Goal: Information Seeking & Learning: Learn about a topic

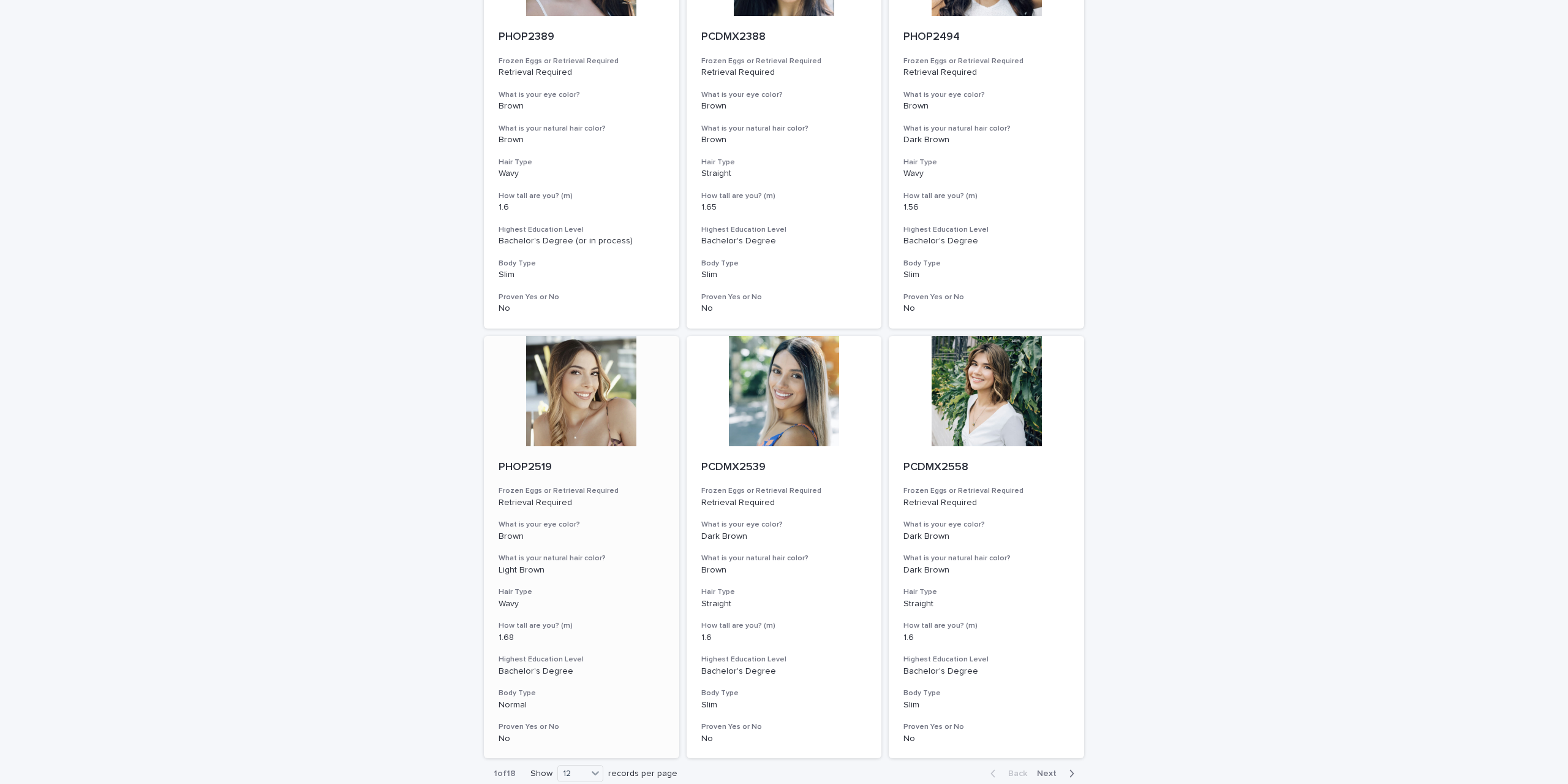
scroll to position [1183, 0]
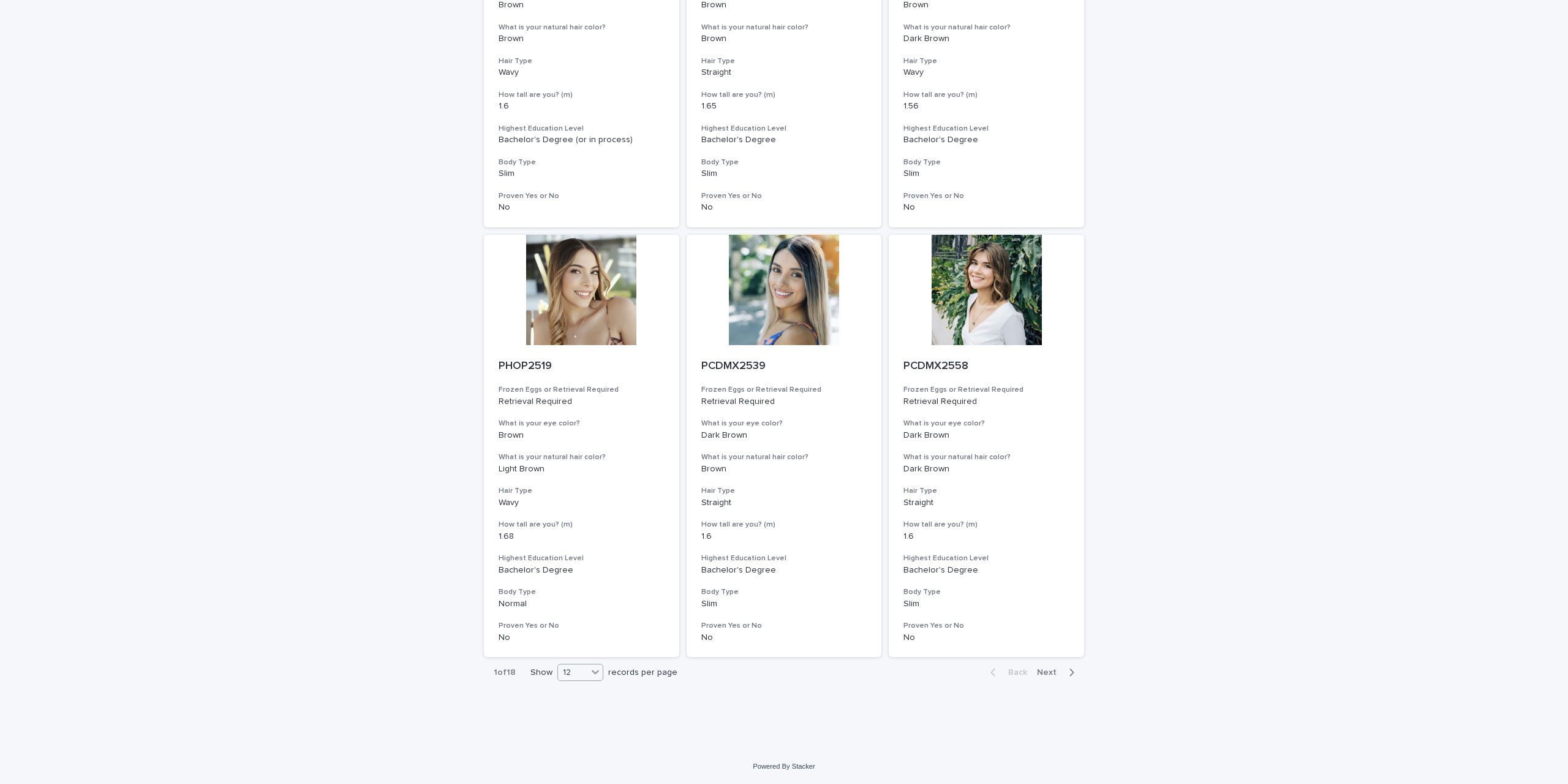
click at [592, 672] on icon at bounding box center [594, 673] width 7 height 4
click at [1045, 674] on span "Next" at bounding box center [1050, 672] width 27 height 9
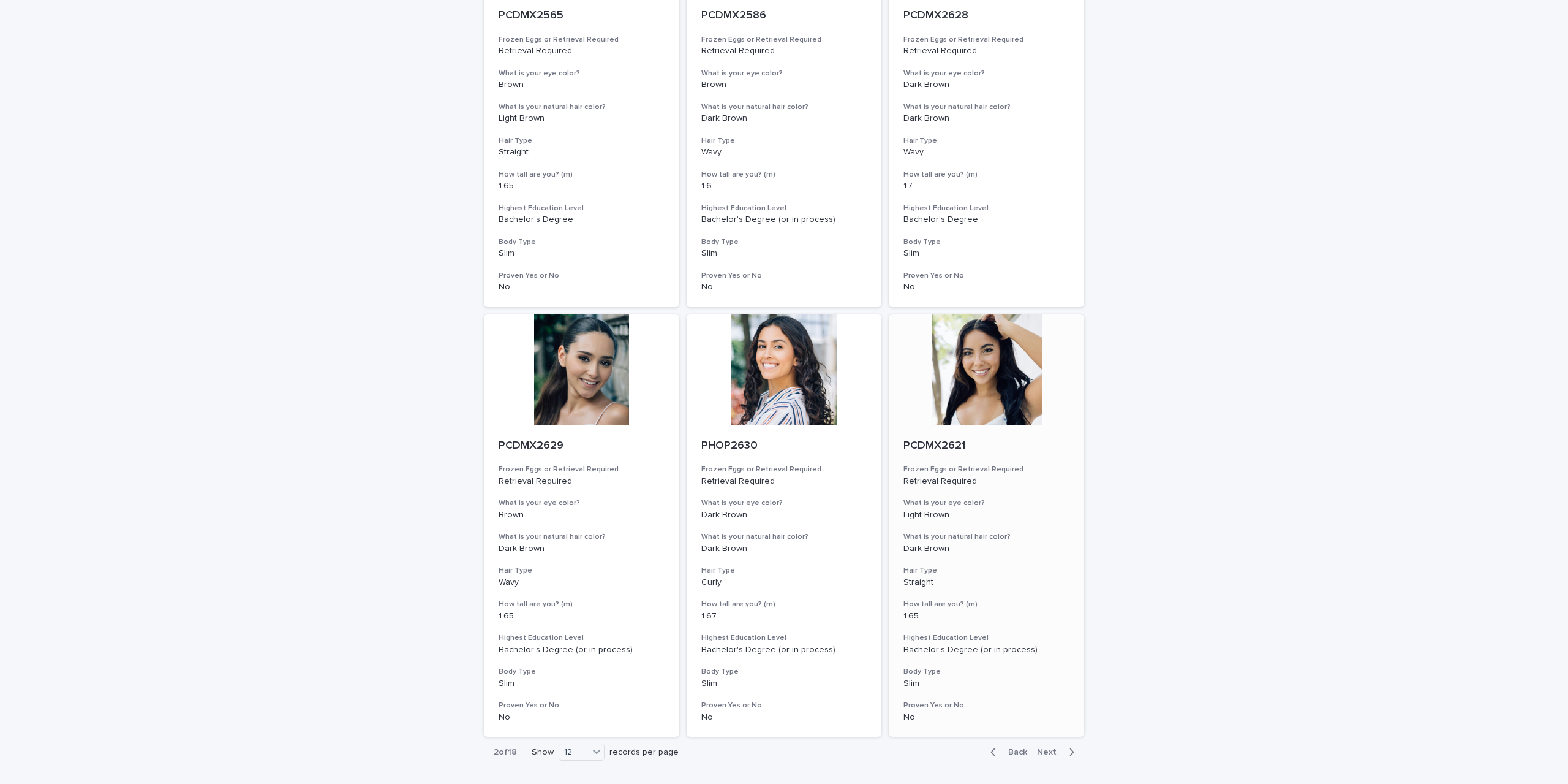
scroll to position [1183, 0]
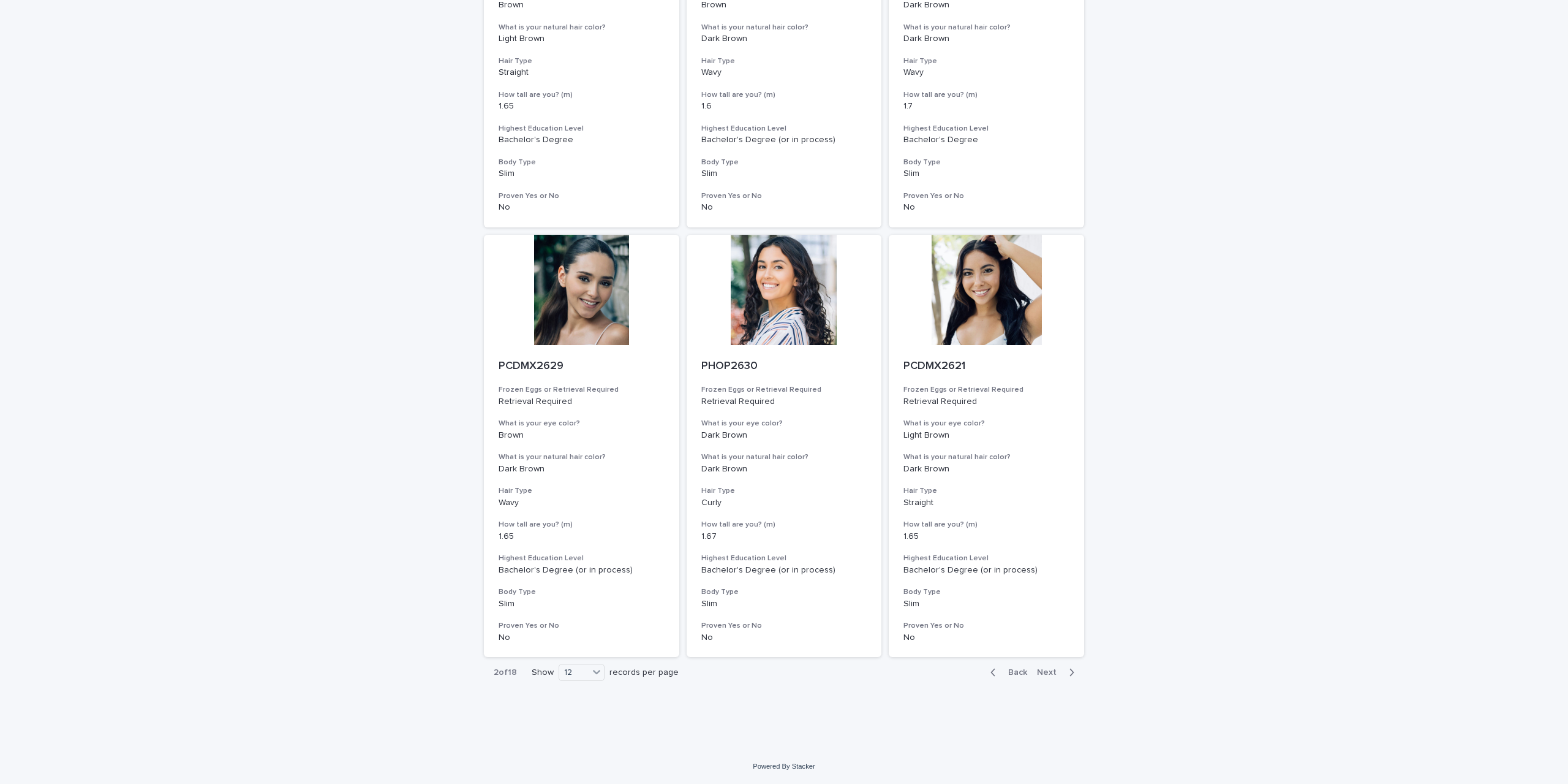
click at [1047, 666] on div "Back Next" at bounding box center [1032, 672] width 104 height 31
click at [1047, 677] on span "Next" at bounding box center [1050, 672] width 27 height 9
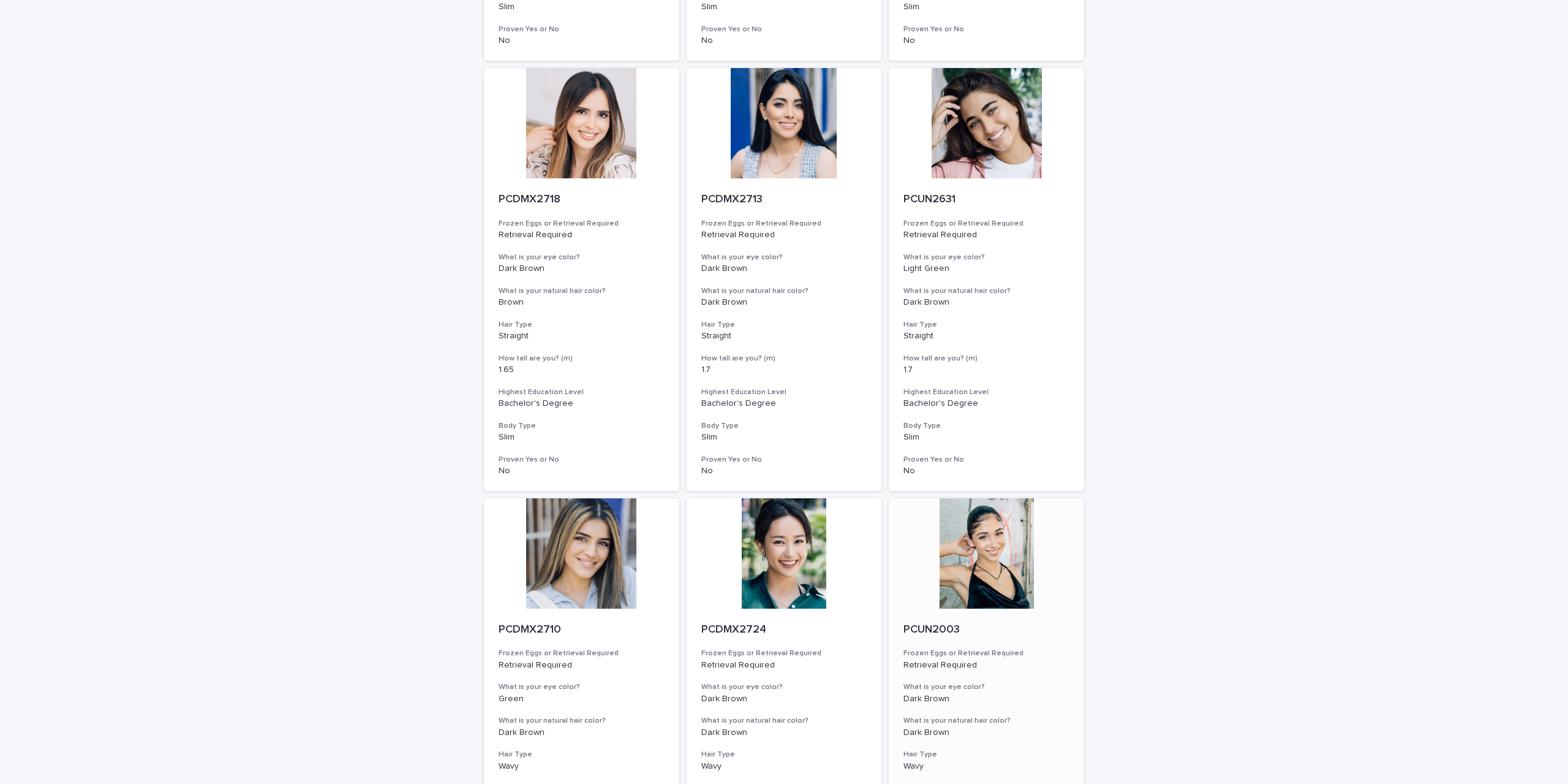
scroll to position [1183, 0]
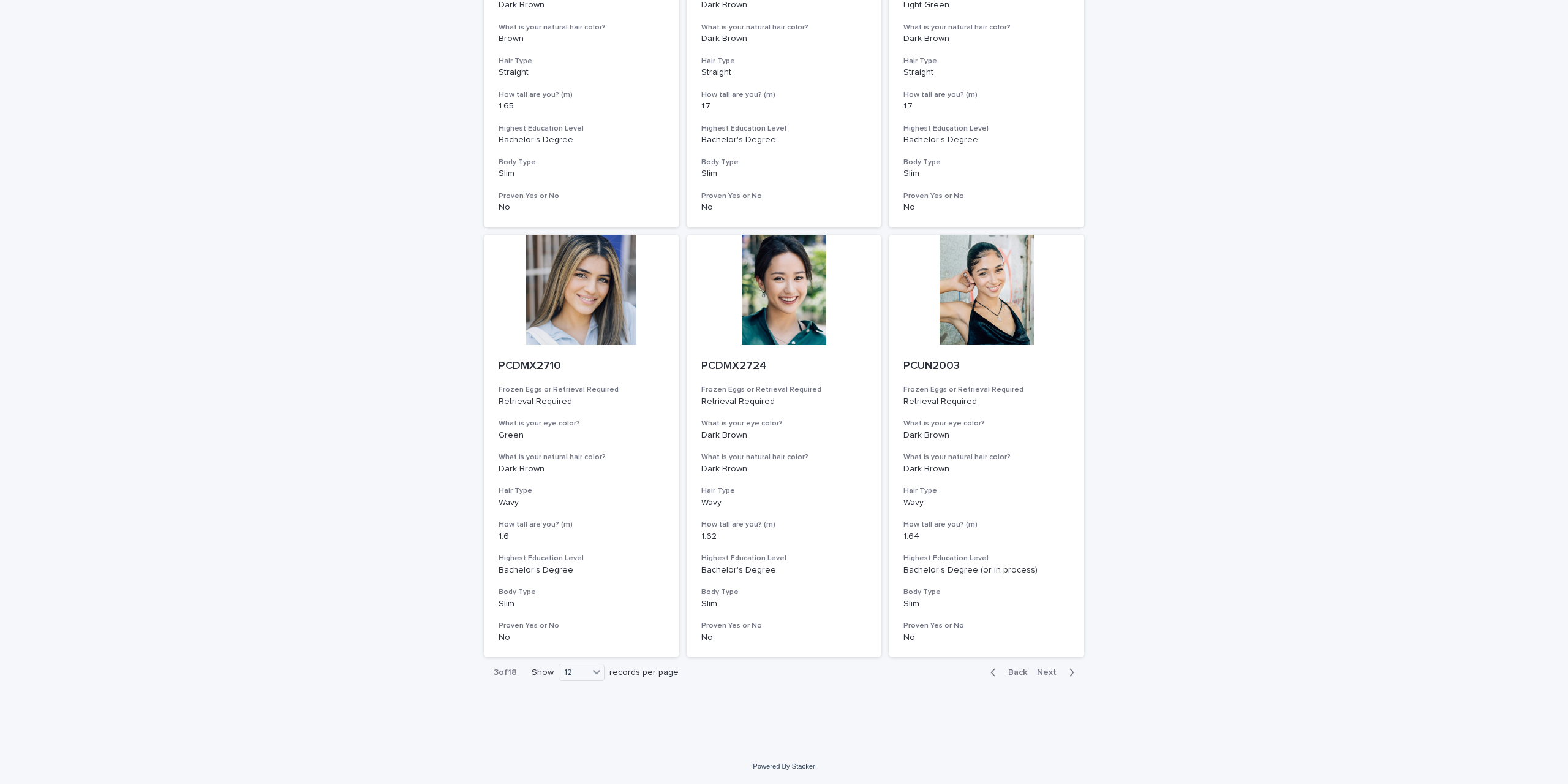
click at [1047, 670] on span "Next" at bounding box center [1050, 672] width 27 height 9
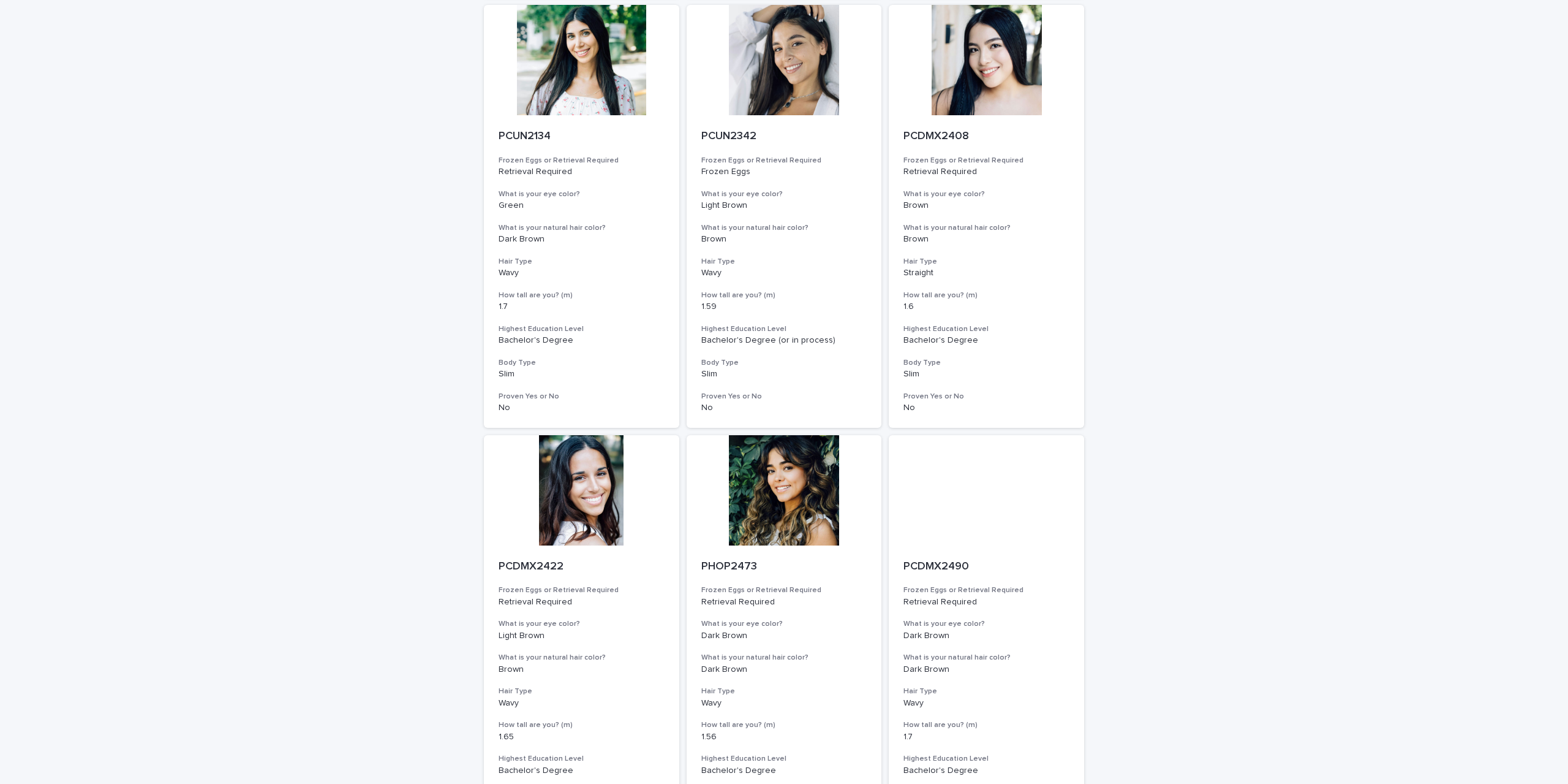
scroll to position [1183, 0]
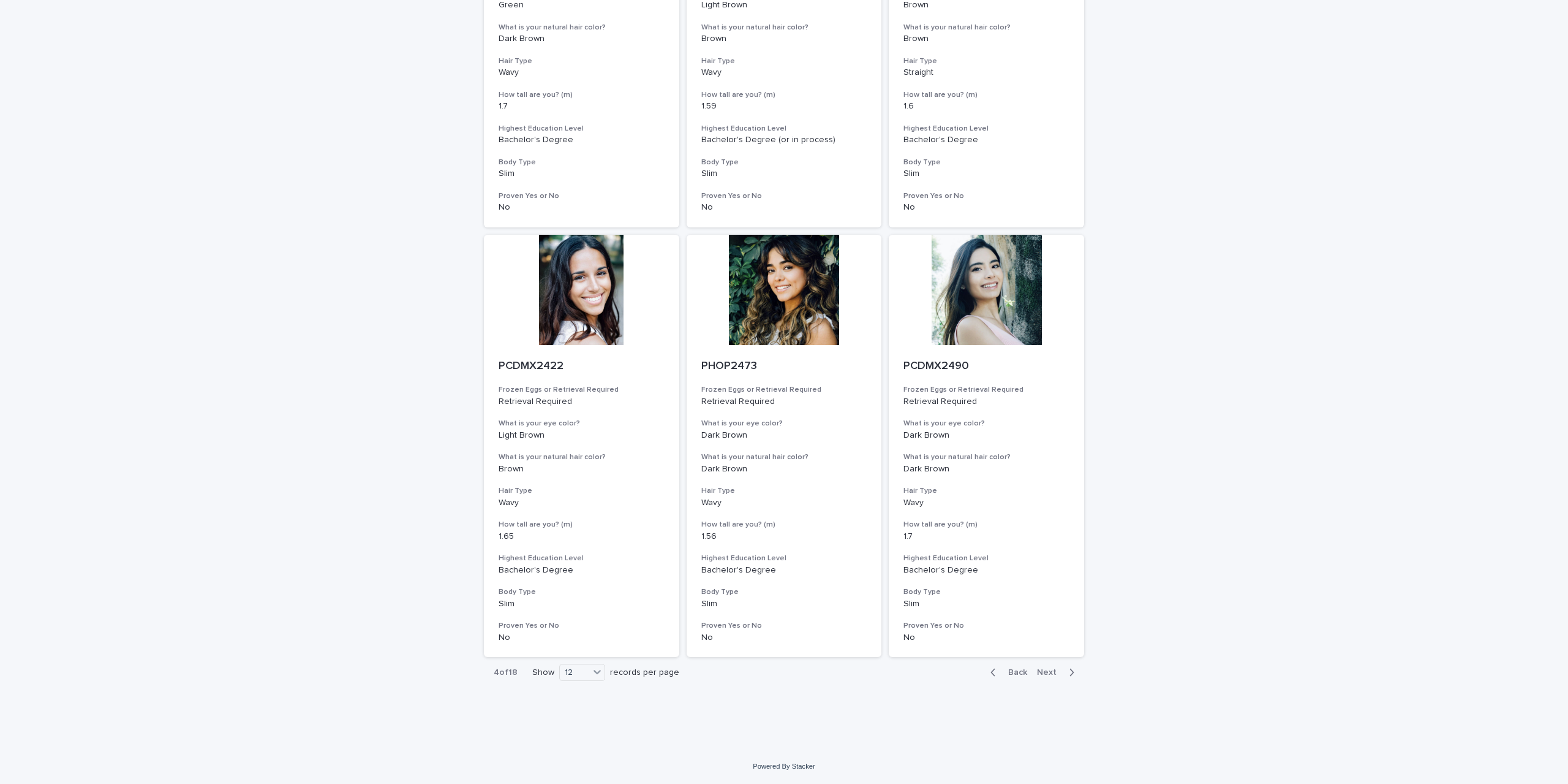
click at [1054, 673] on span "Next" at bounding box center [1050, 672] width 27 height 9
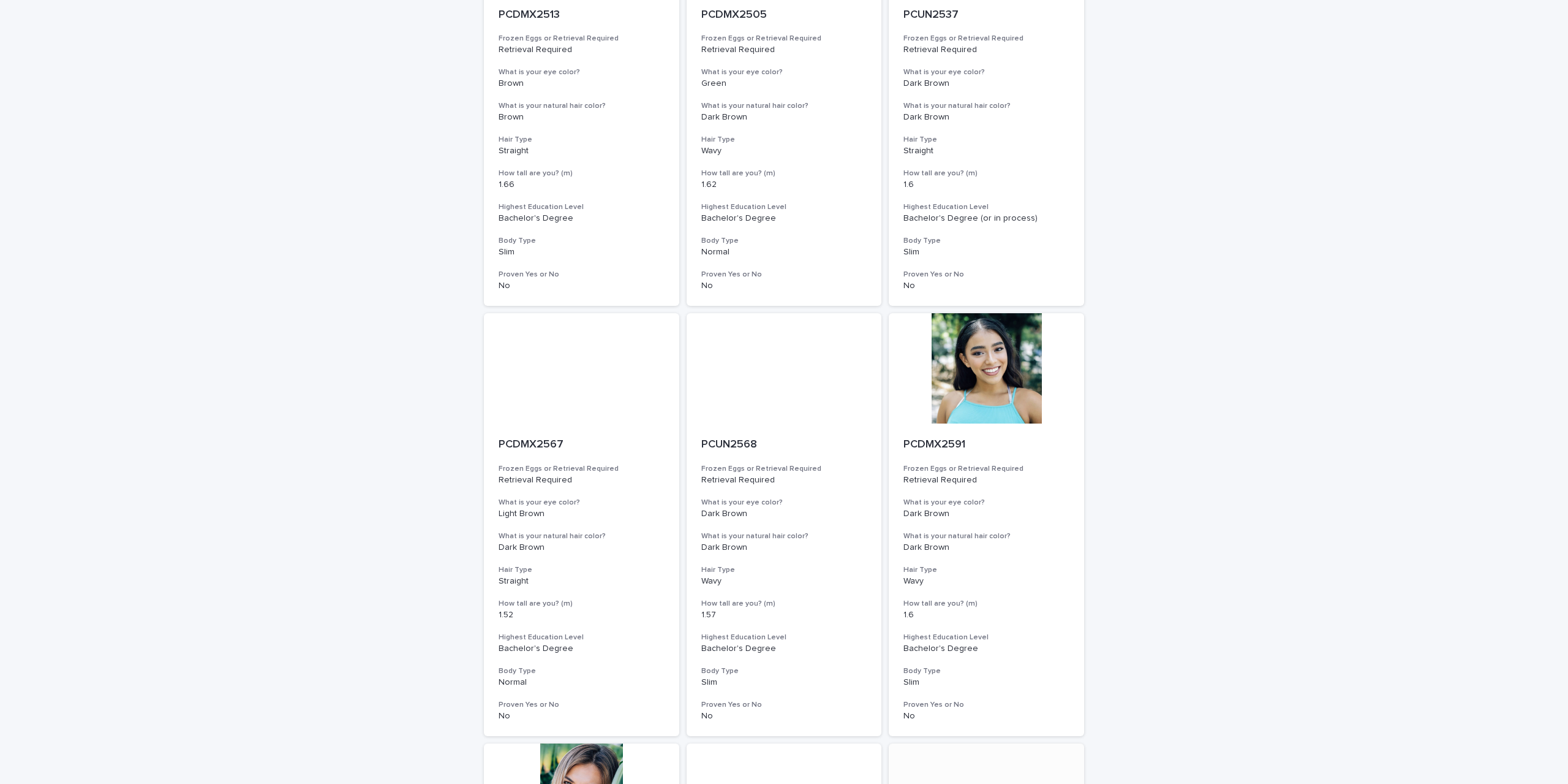
scroll to position [1183, 0]
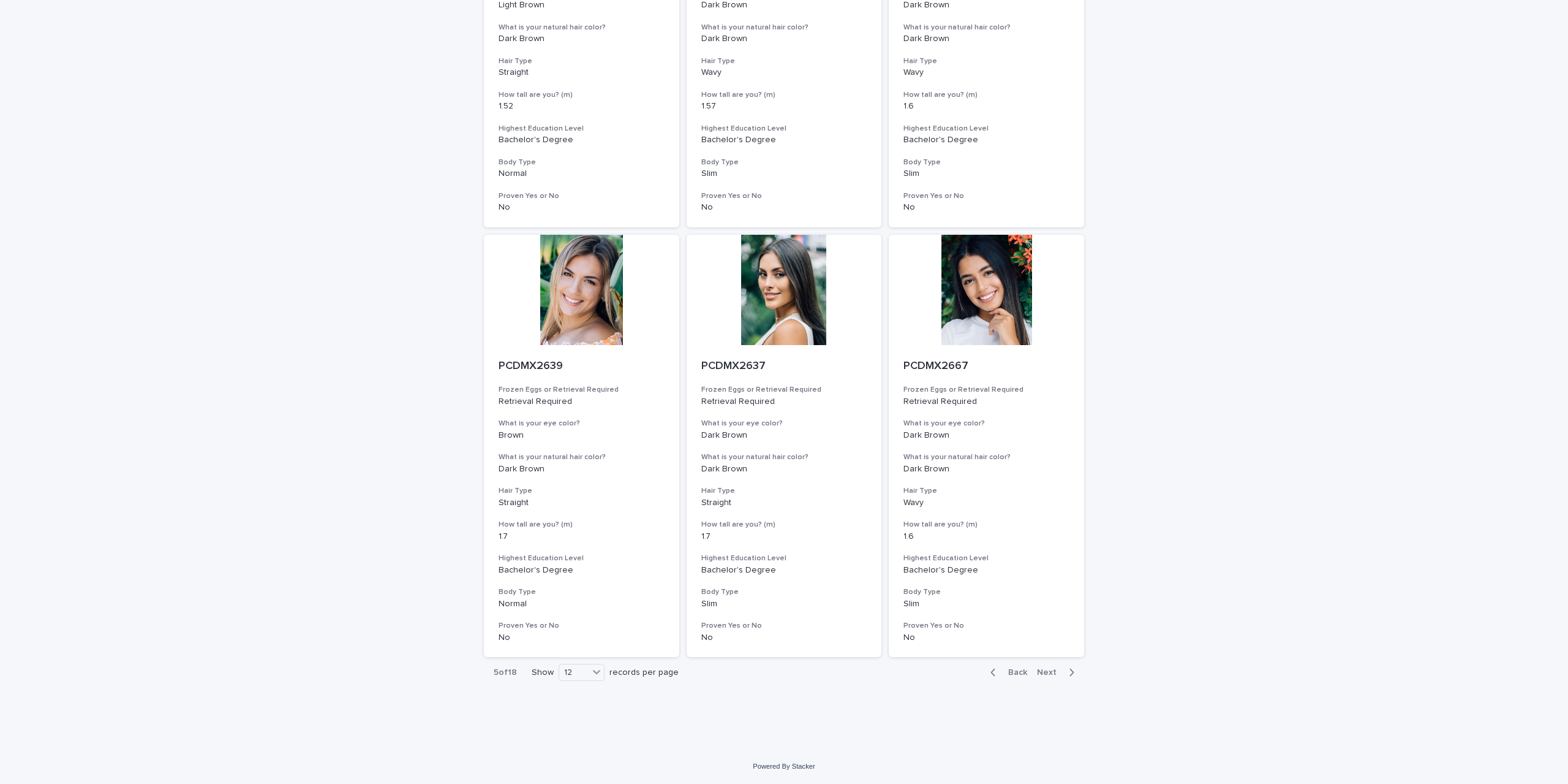
click at [1038, 667] on button "Next" at bounding box center [1058, 672] width 52 height 11
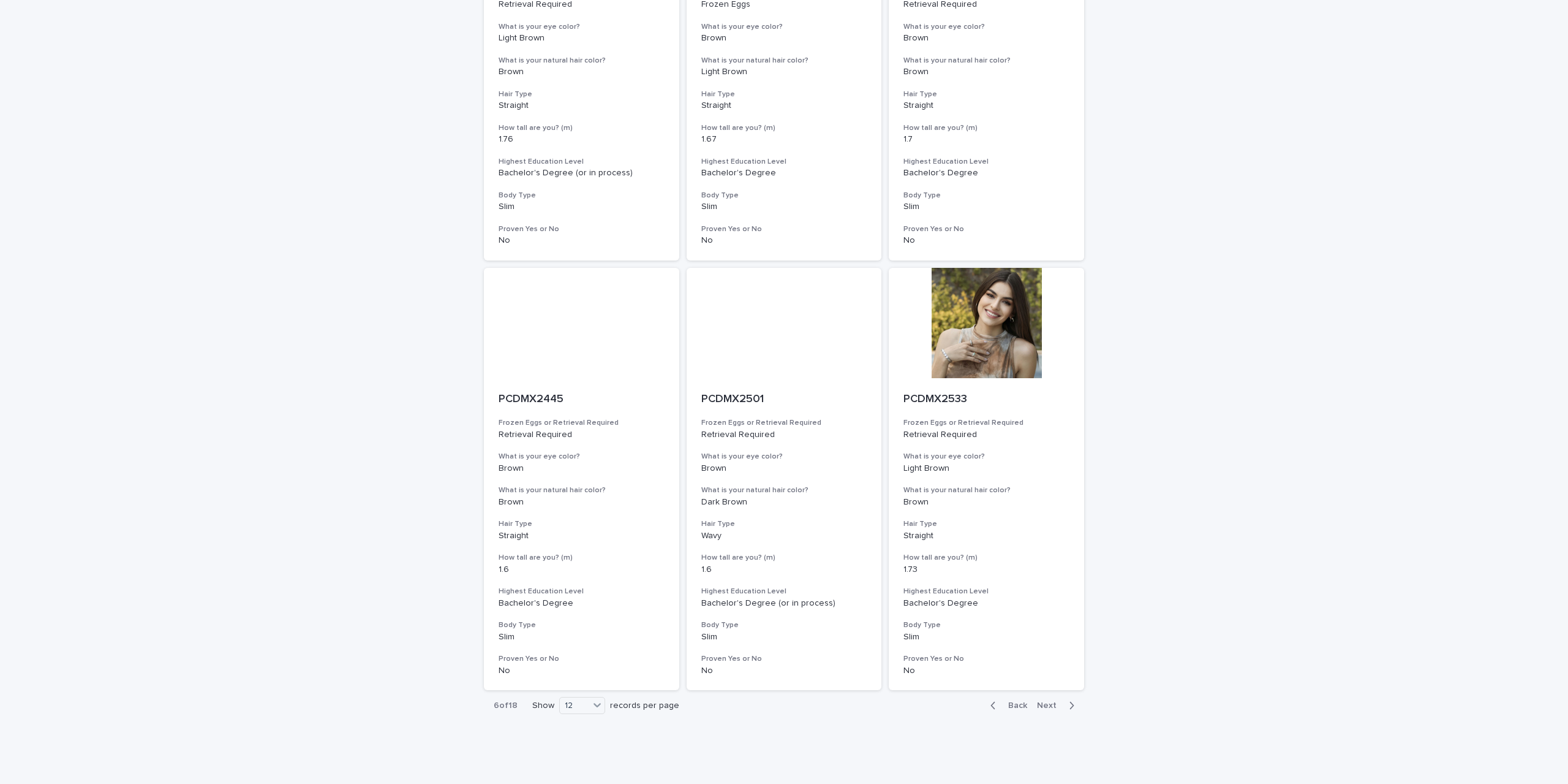
scroll to position [1183, 0]
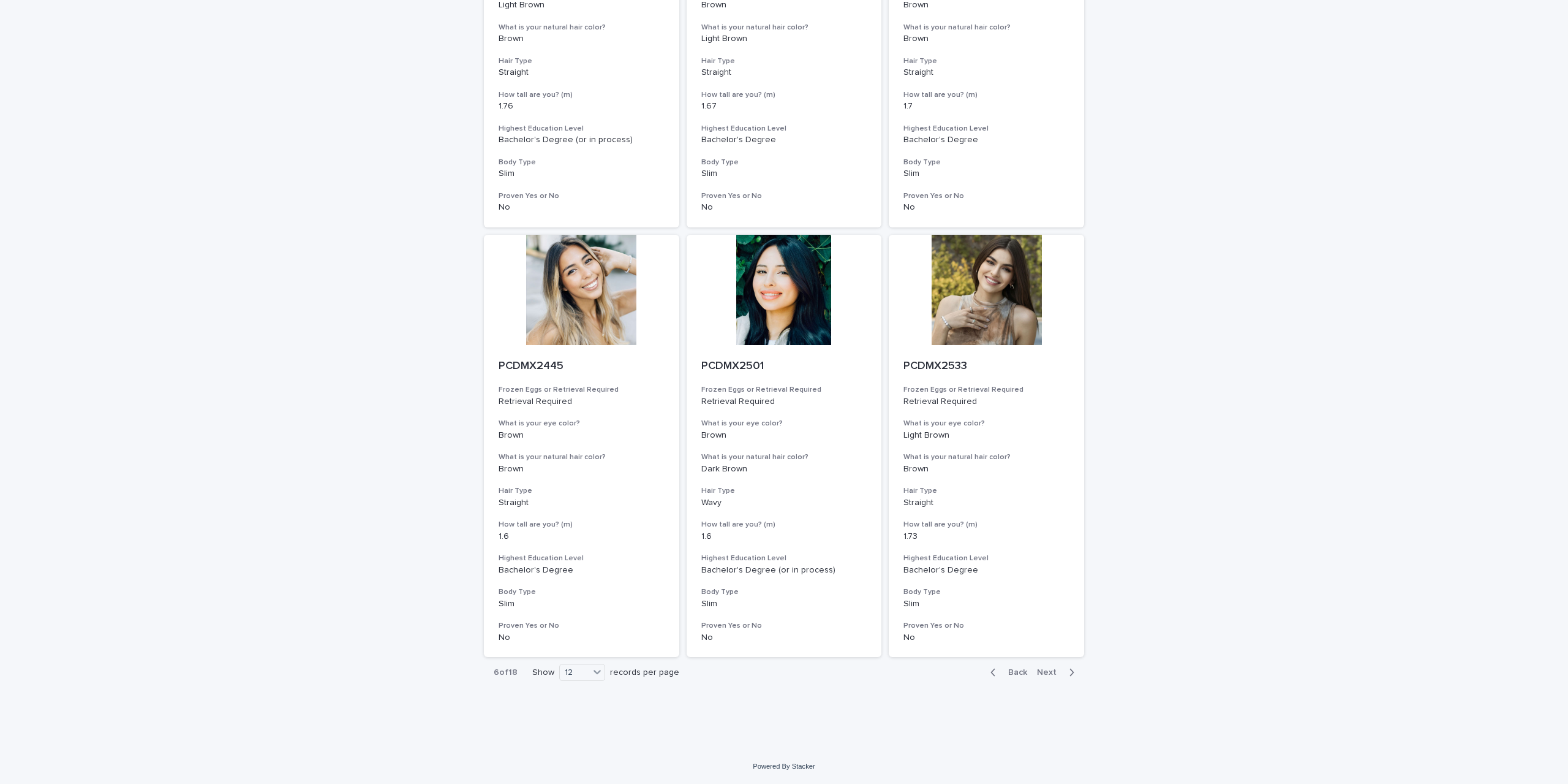
click at [1041, 669] on span "Next" at bounding box center [1050, 672] width 27 height 9
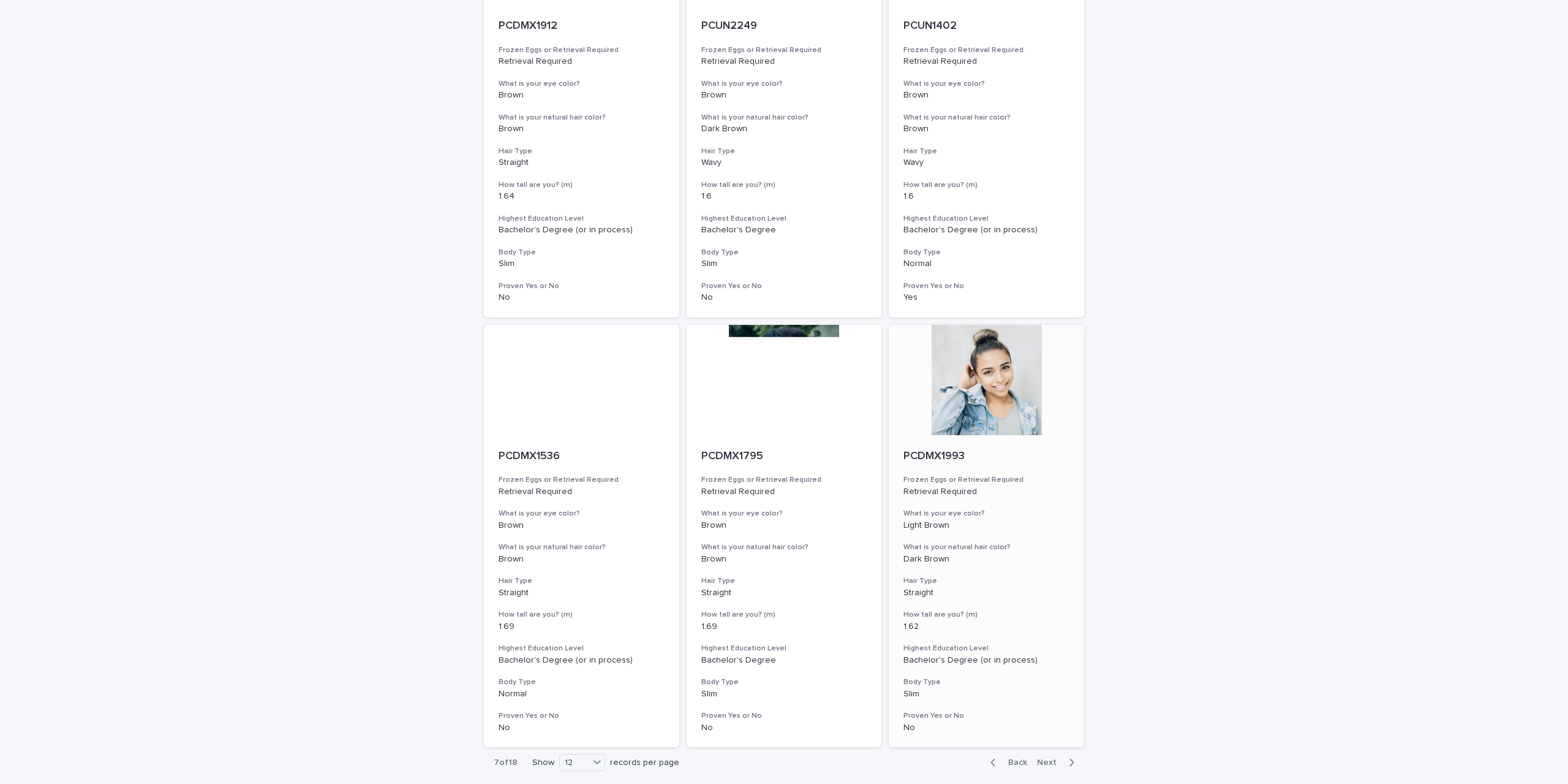
scroll to position [1183, 0]
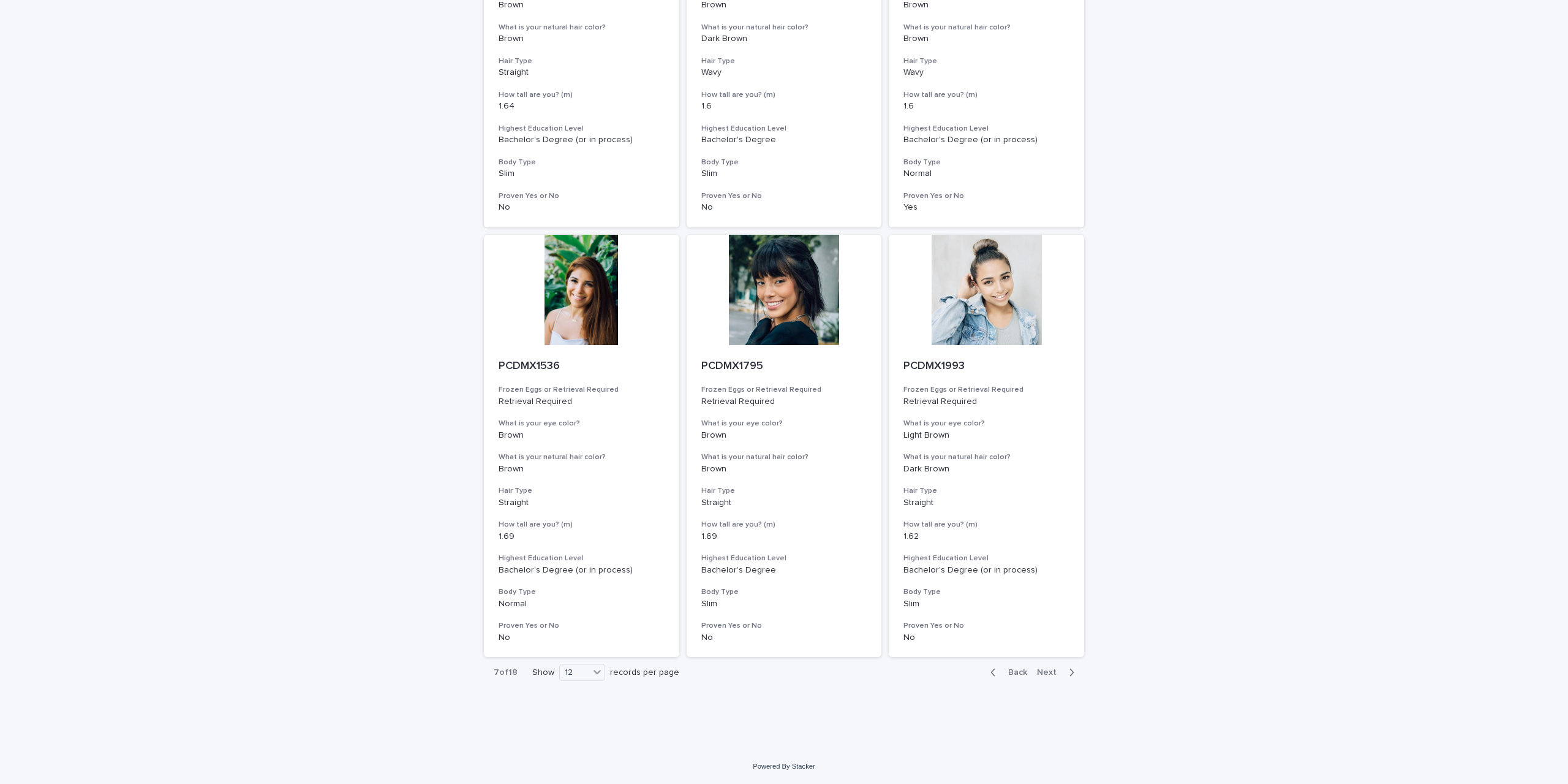
click at [1042, 663] on div "Back Next" at bounding box center [1032, 672] width 104 height 31
click at [1041, 671] on span "Next" at bounding box center [1050, 672] width 27 height 9
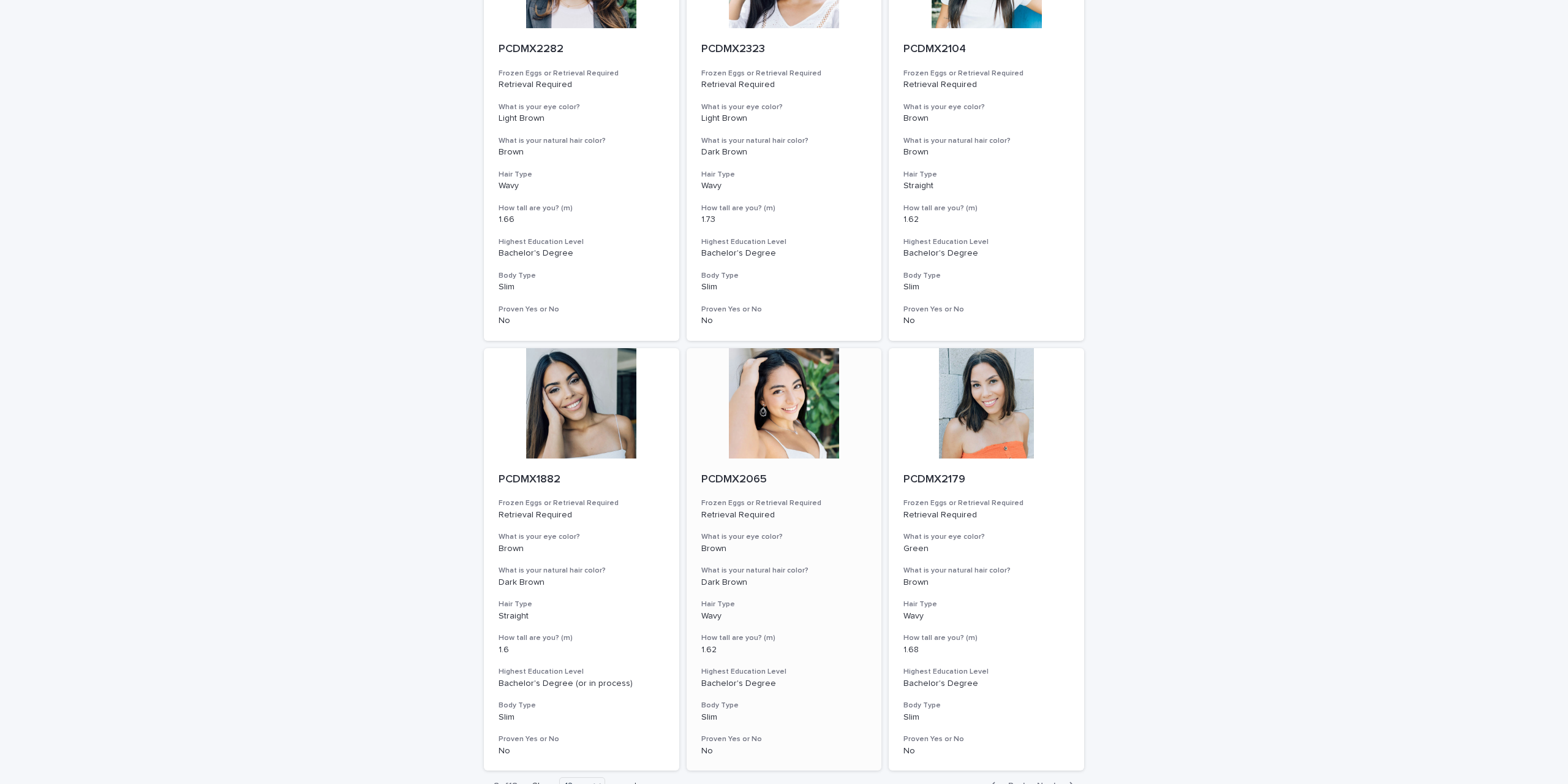
scroll to position [1183, 0]
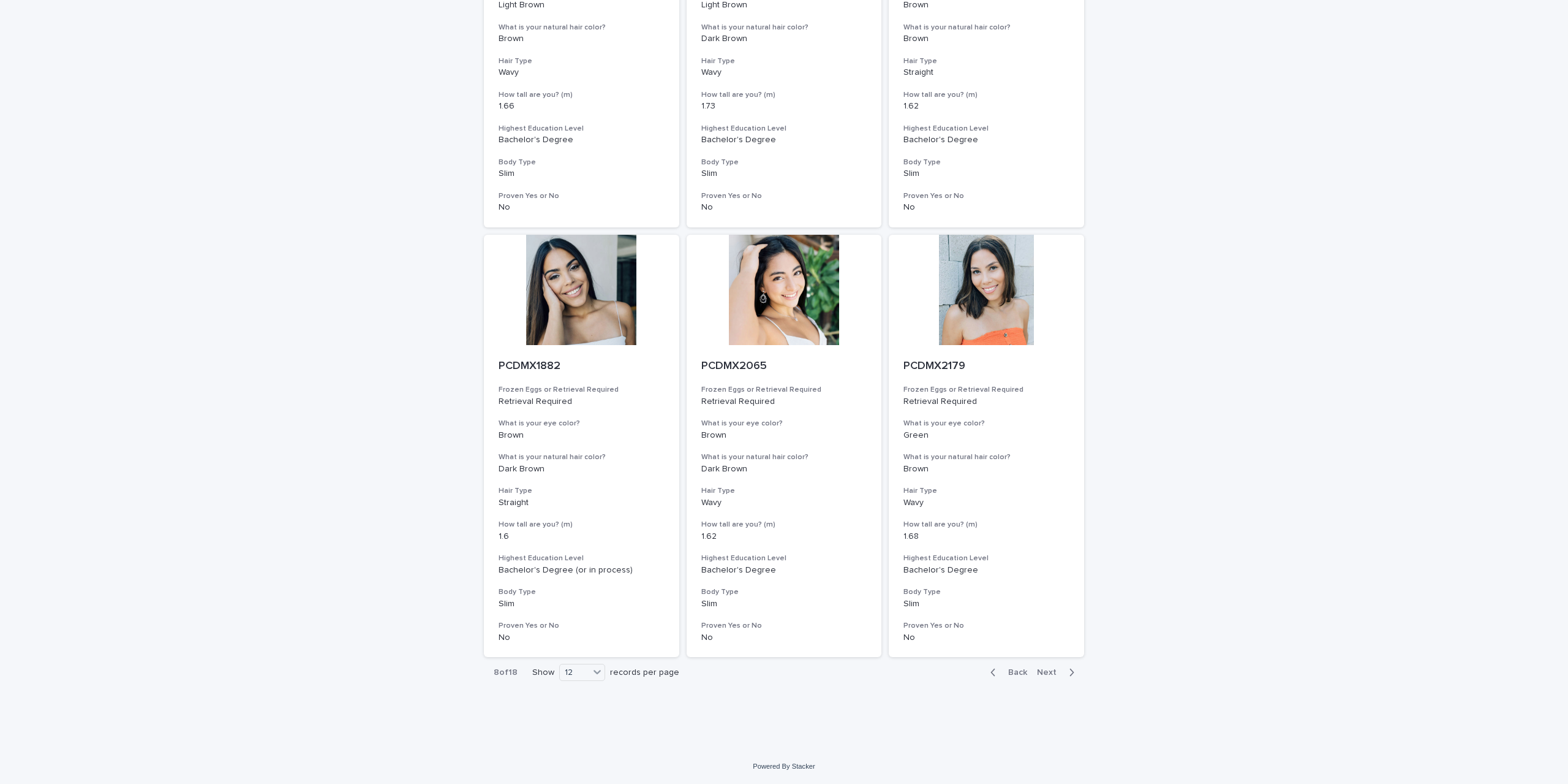
click at [1053, 672] on span "Next" at bounding box center [1050, 672] width 27 height 9
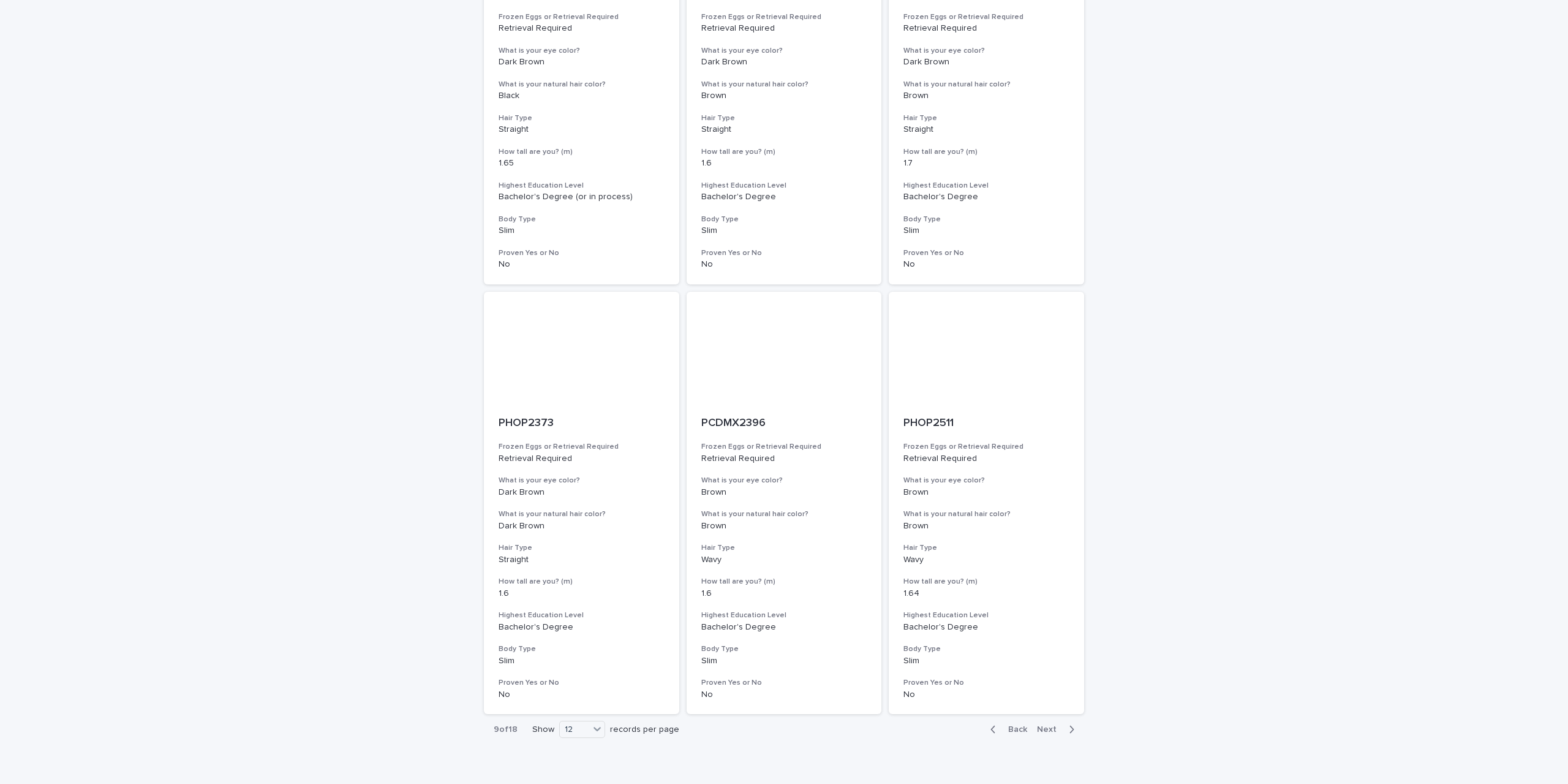
scroll to position [1183, 0]
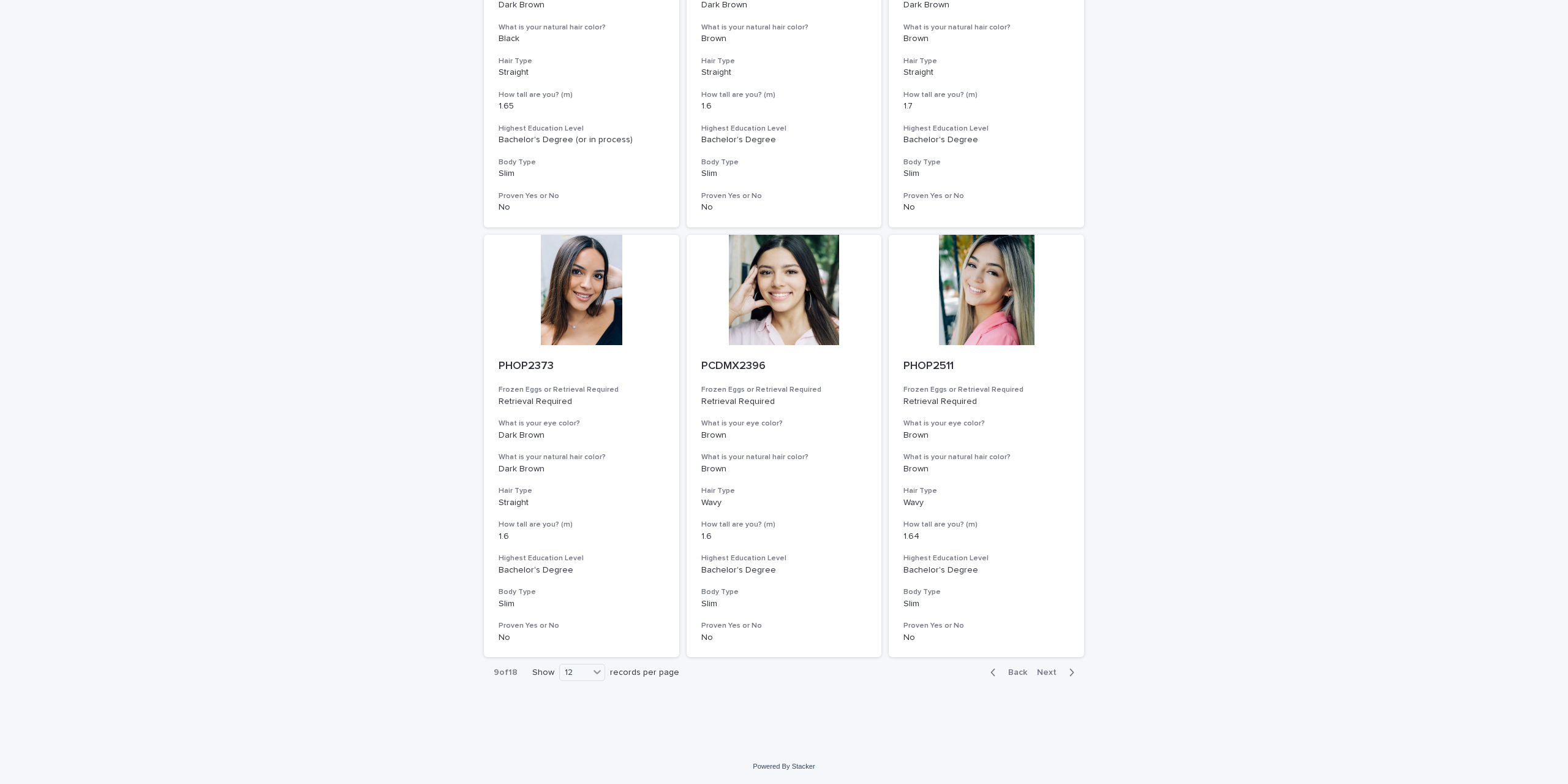
click at [1050, 673] on span "Next" at bounding box center [1050, 672] width 27 height 9
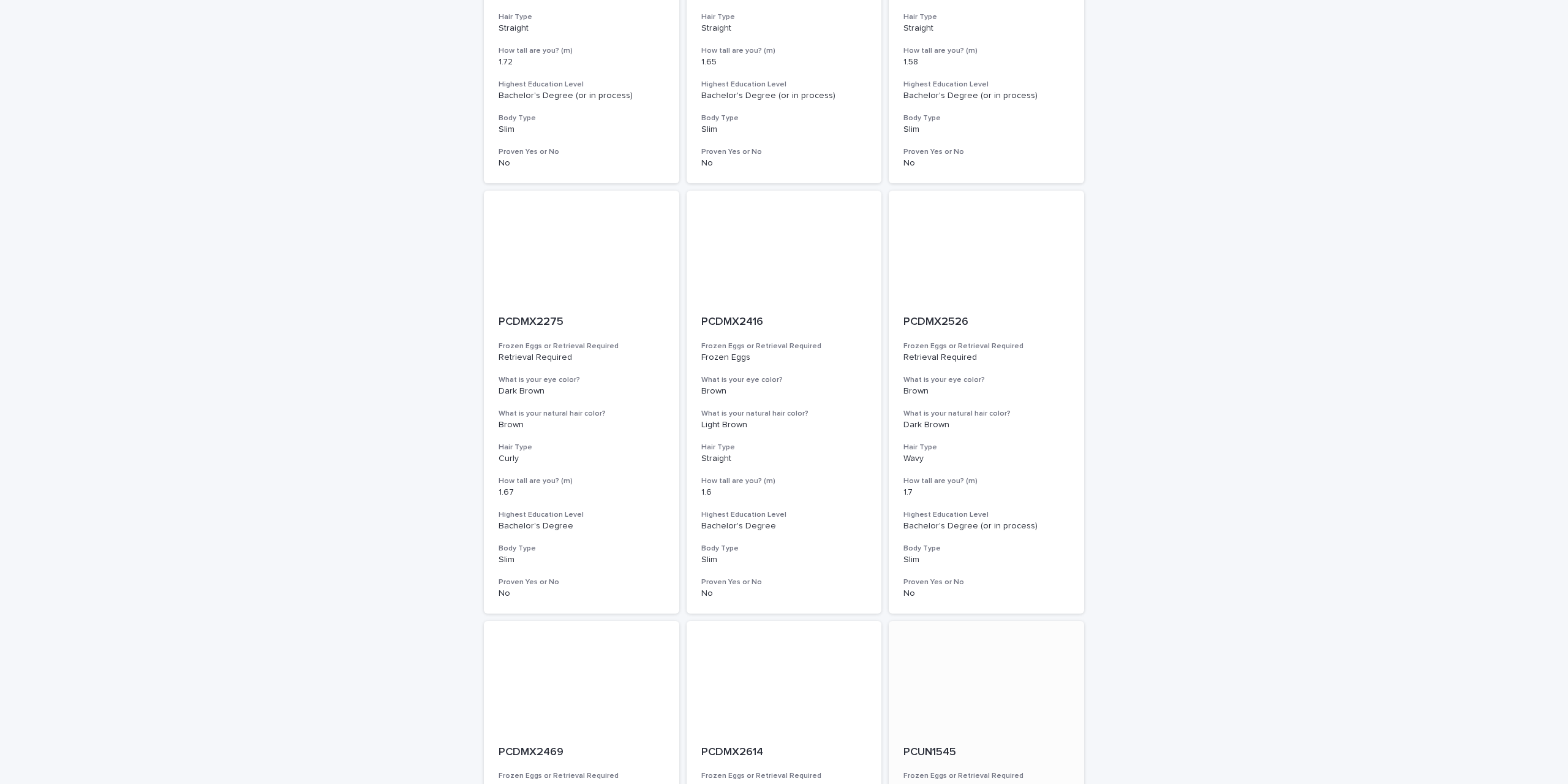
scroll to position [1183, 0]
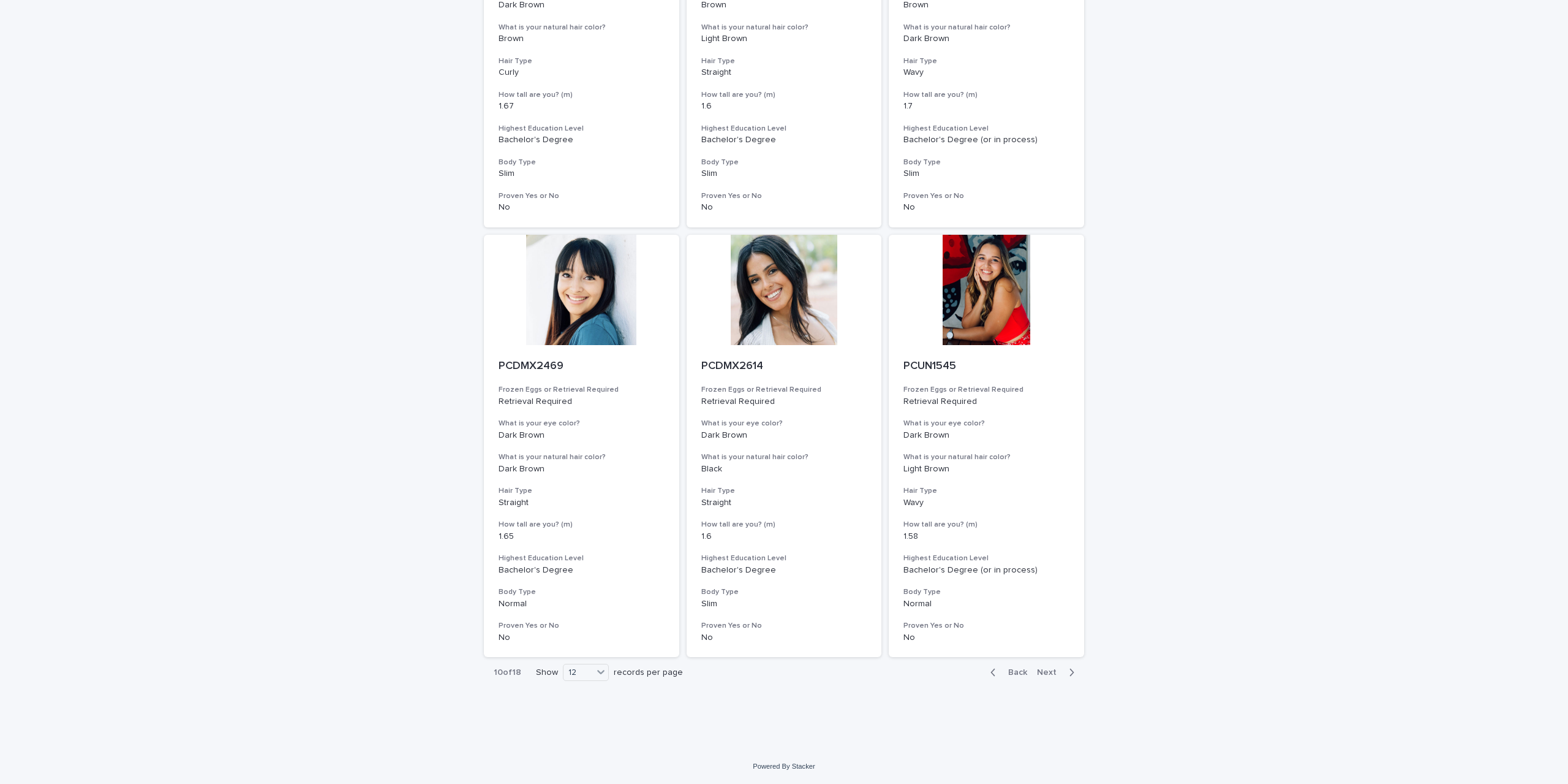
click at [1046, 672] on span "Next" at bounding box center [1050, 672] width 27 height 9
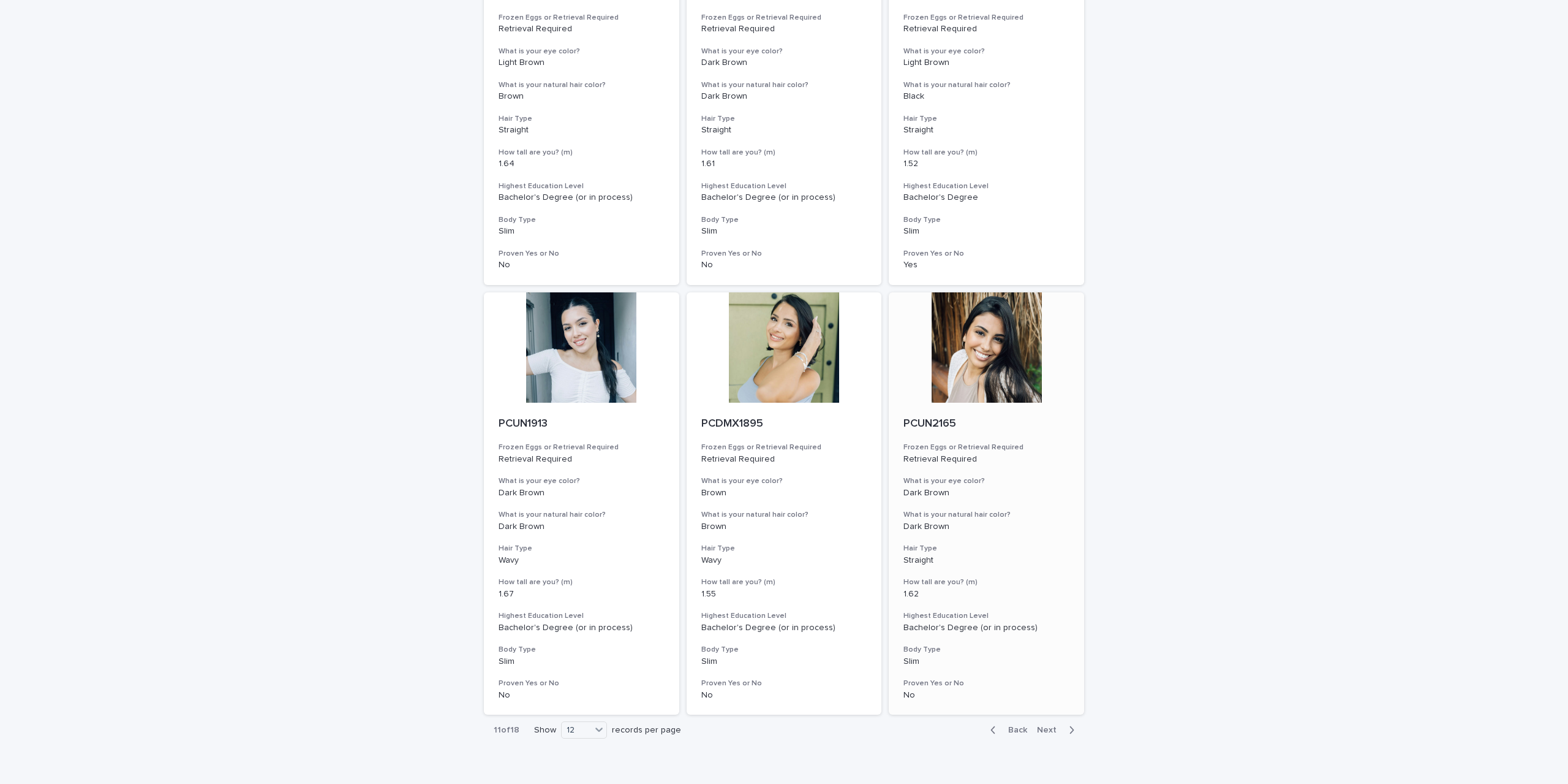
scroll to position [1122, 0]
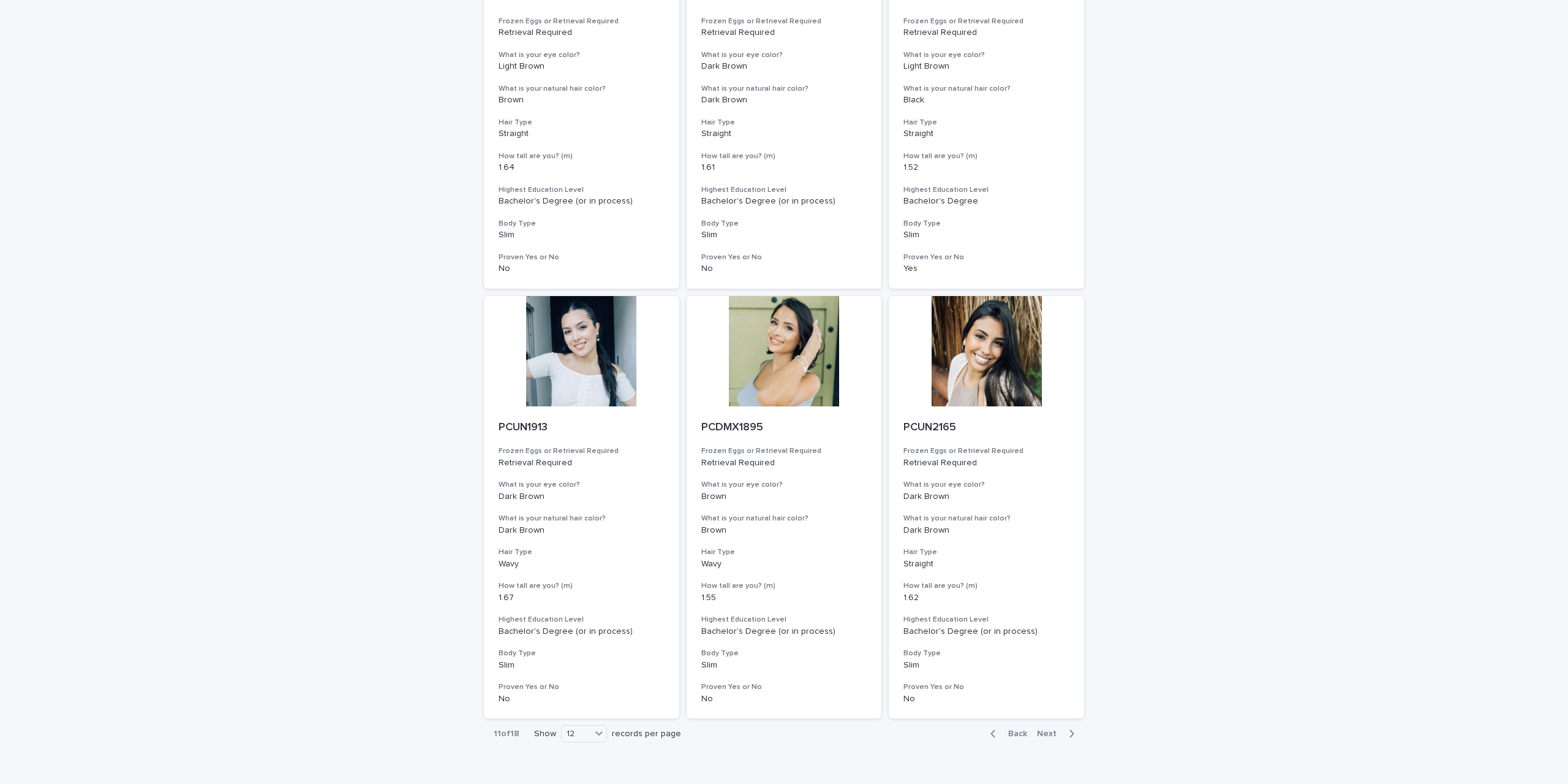
click at [1042, 728] on button "Next" at bounding box center [1058, 733] width 52 height 11
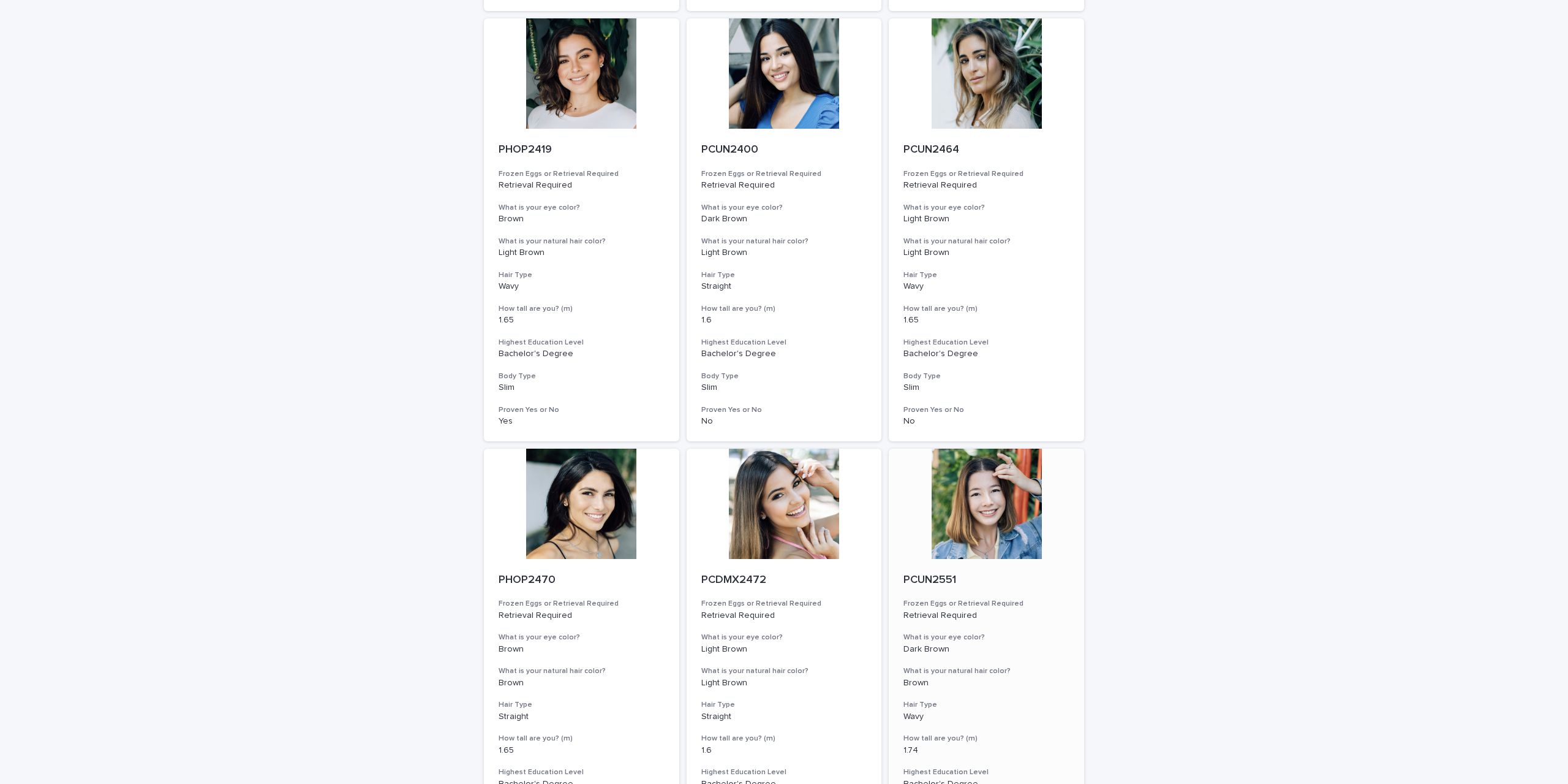
scroll to position [1183, 0]
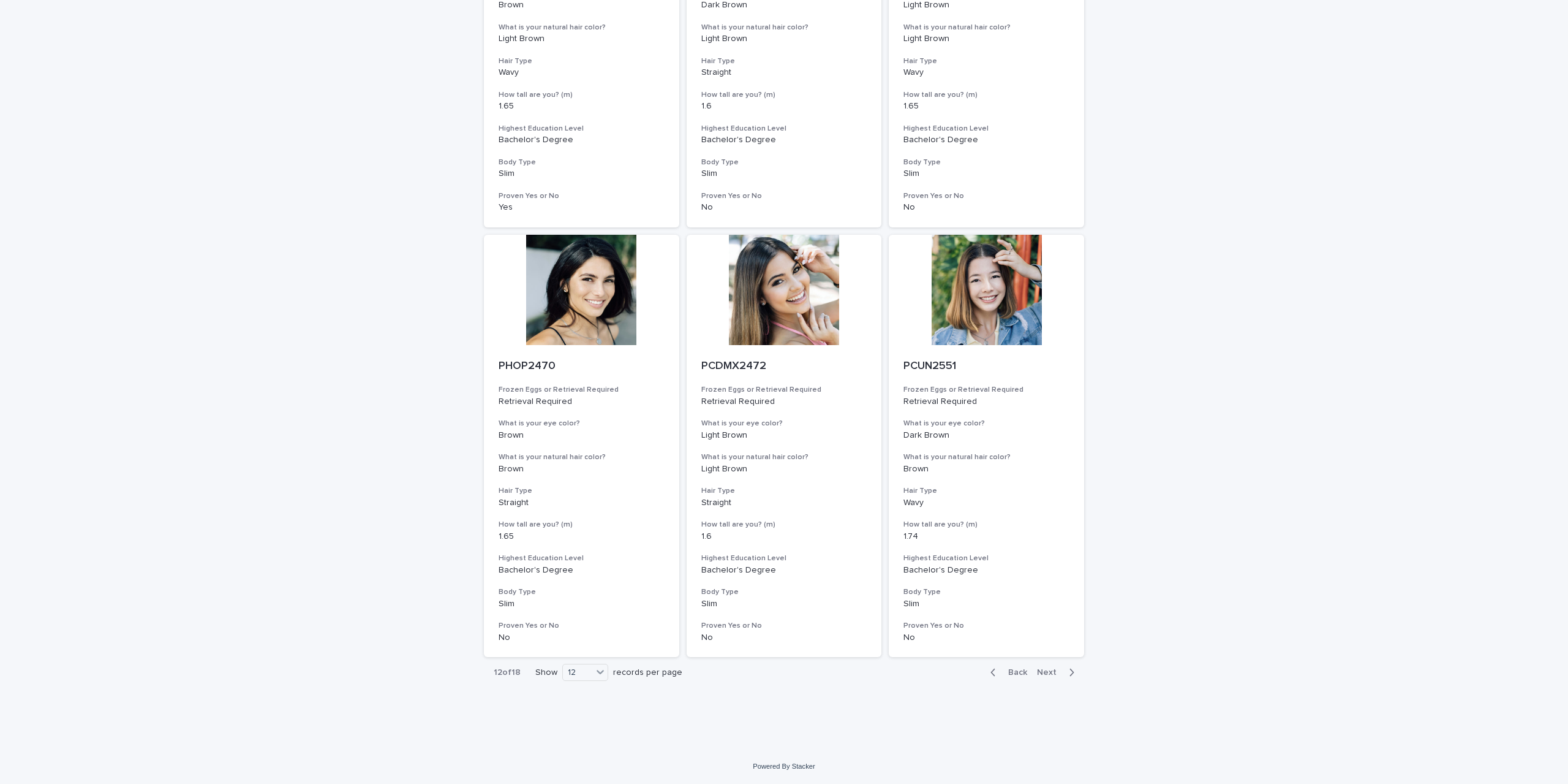
click at [1044, 675] on span "Next" at bounding box center [1050, 672] width 27 height 9
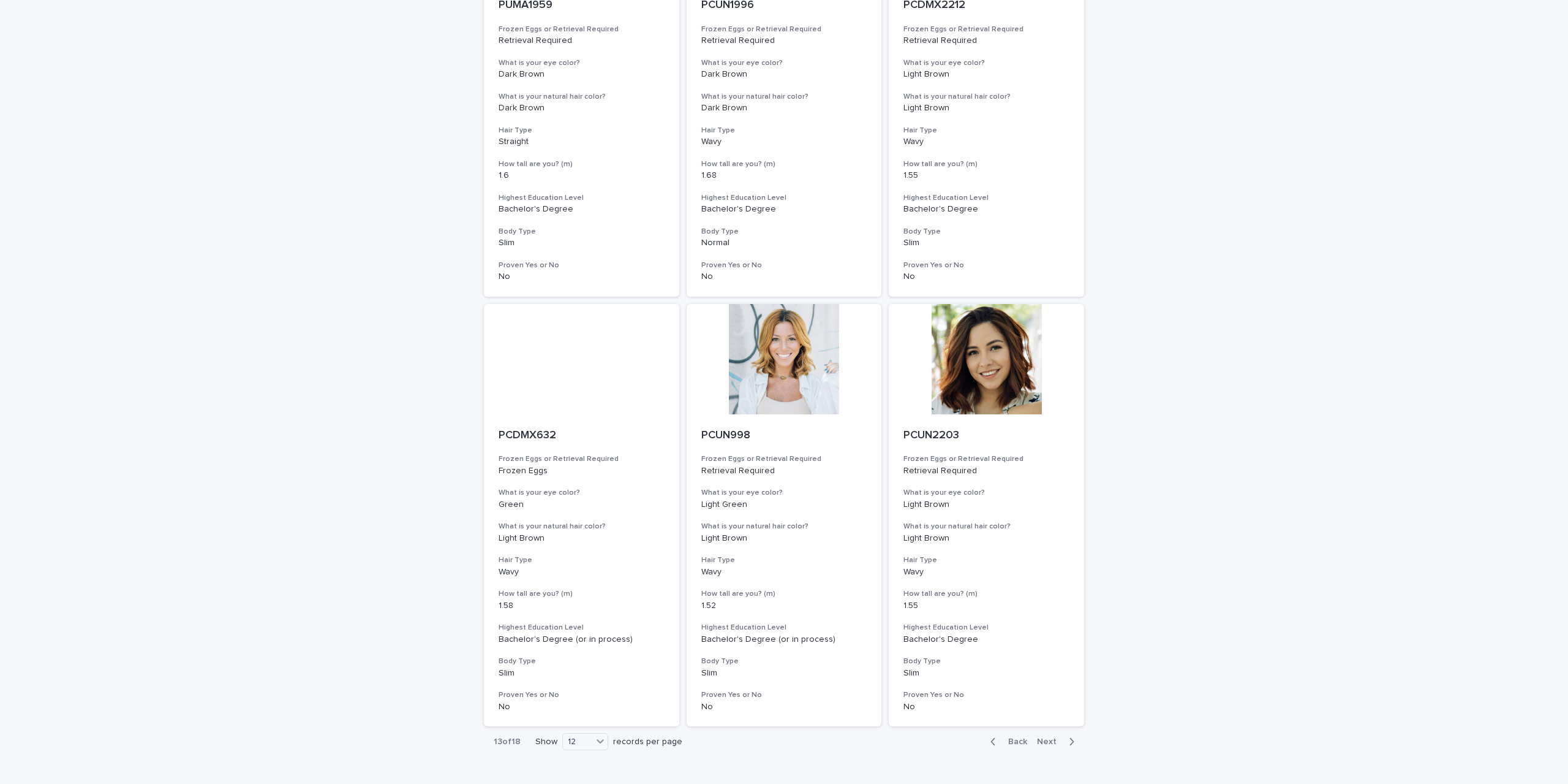
scroll to position [1183, 0]
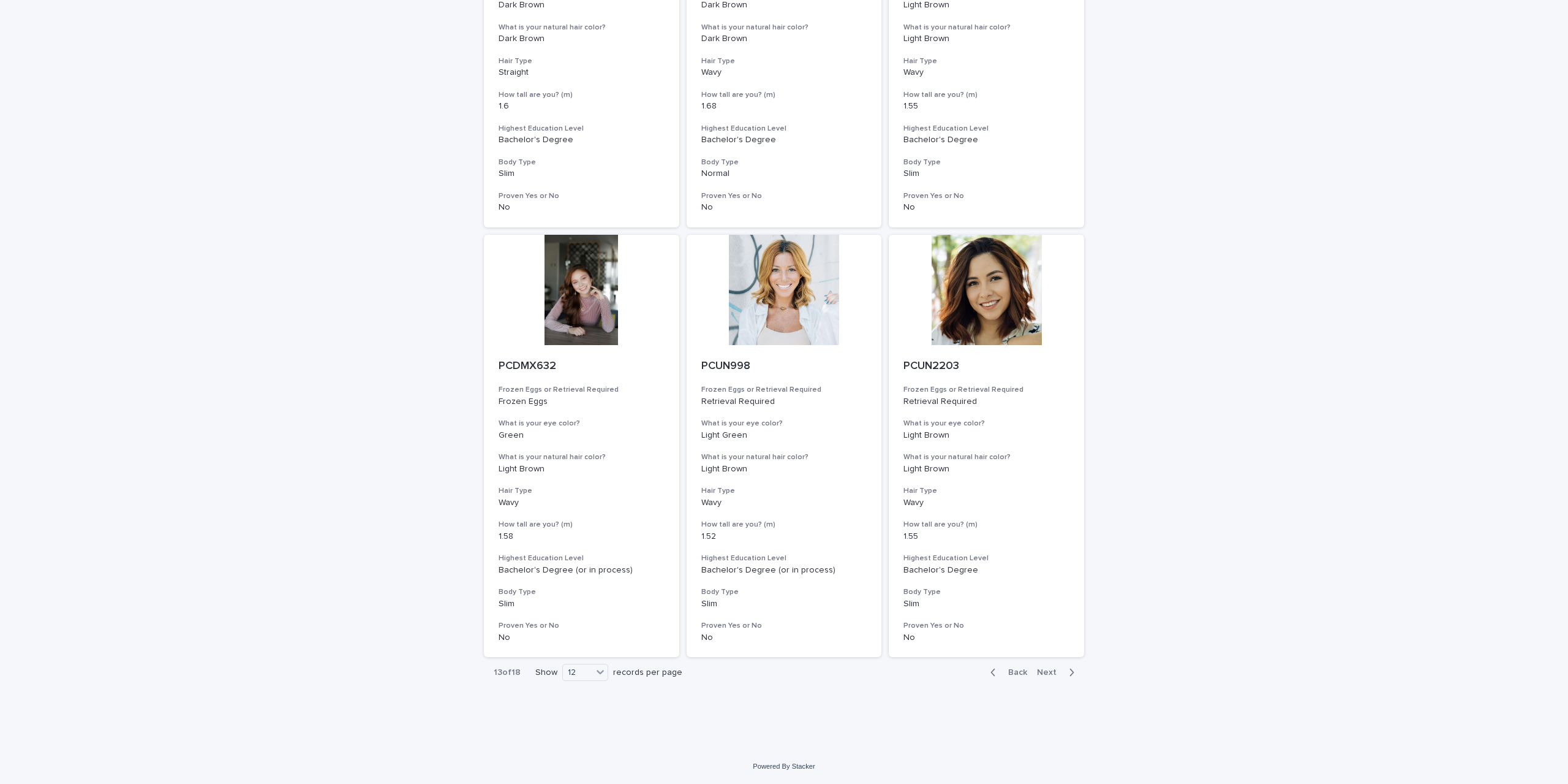
click at [1042, 675] on span "Next" at bounding box center [1050, 672] width 27 height 9
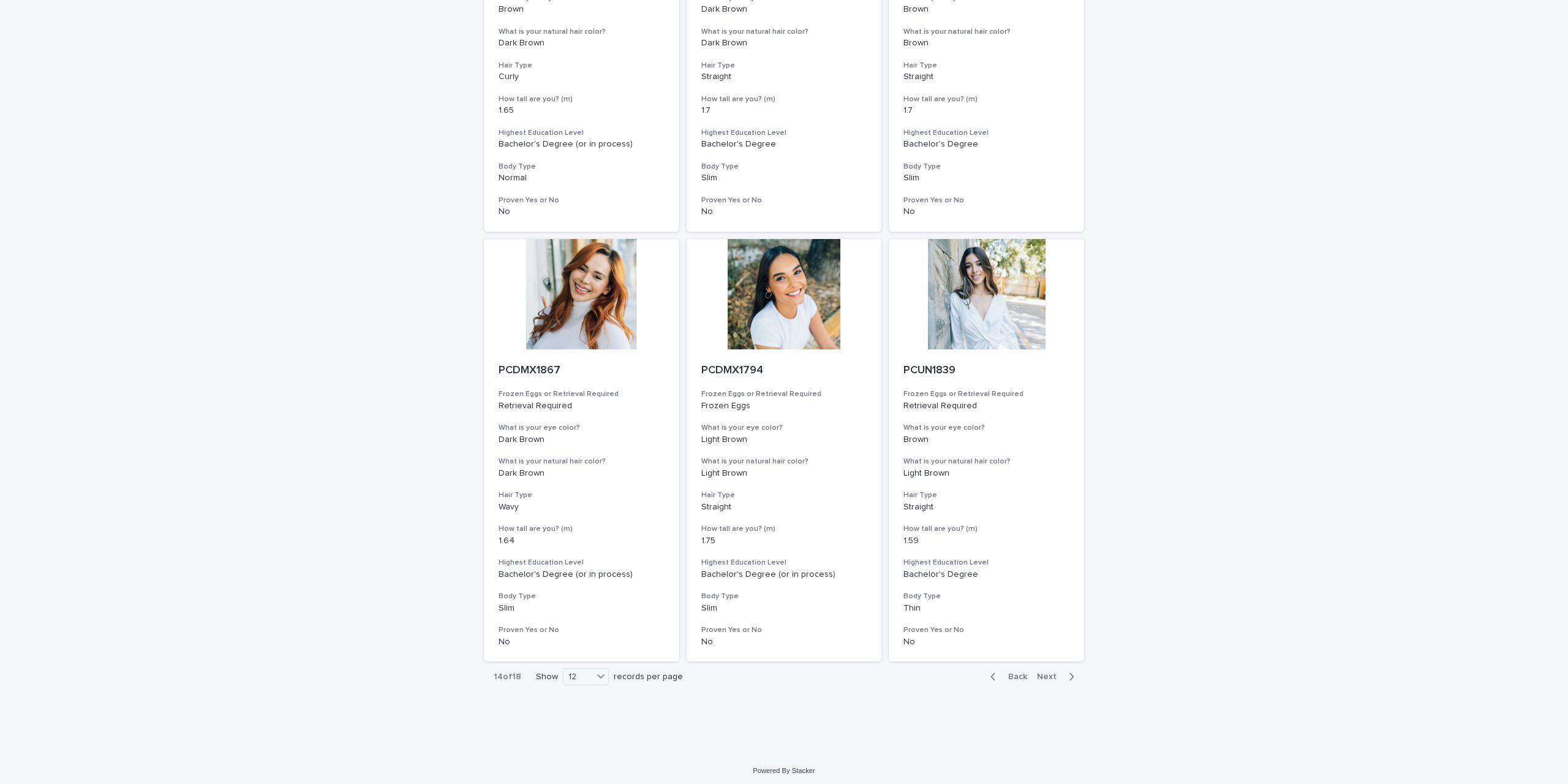
scroll to position [1183, 0]
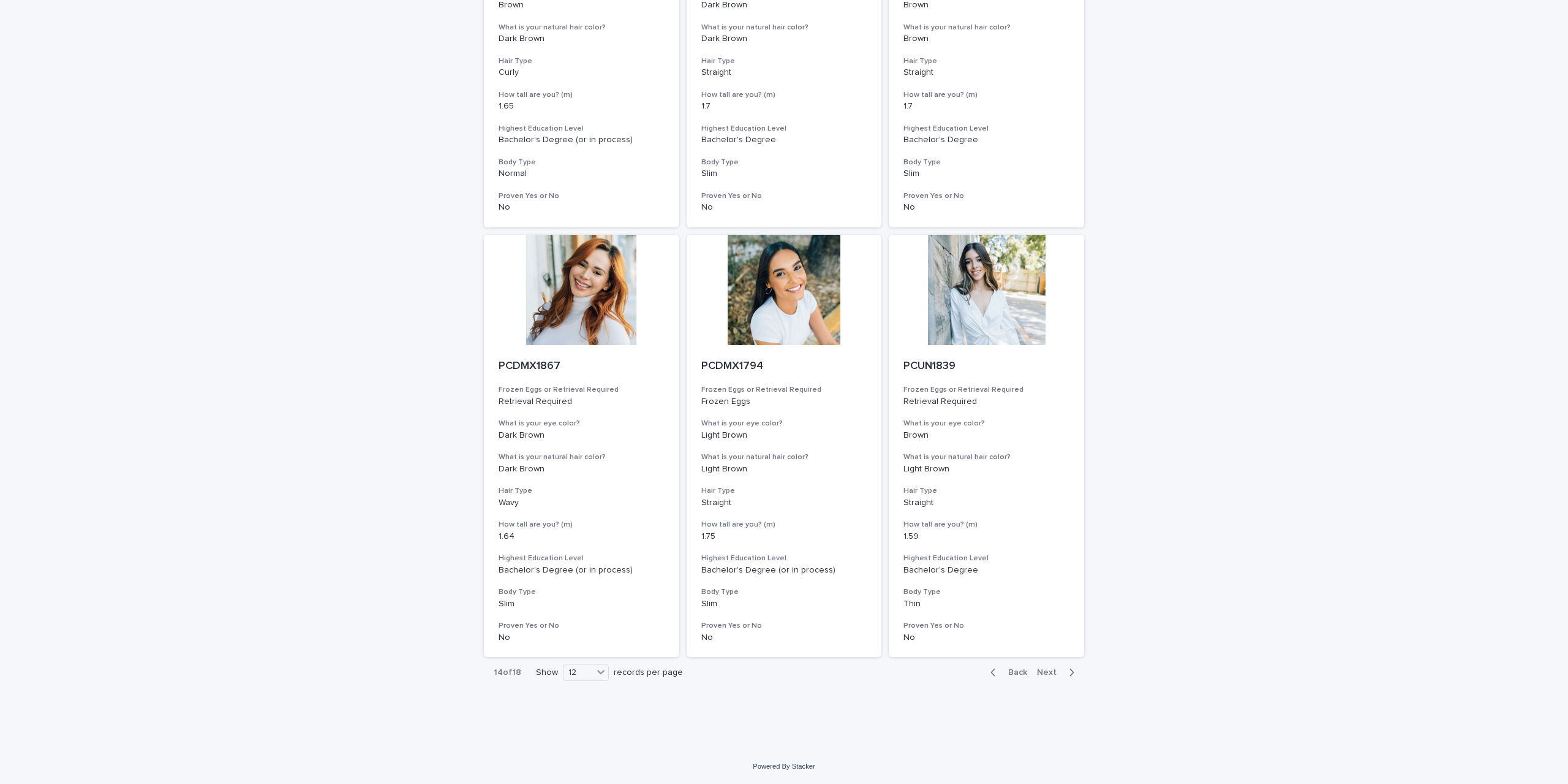
click at [1049, 667] on button "Next" at bounding box center [1058, 672] width 52 height 11
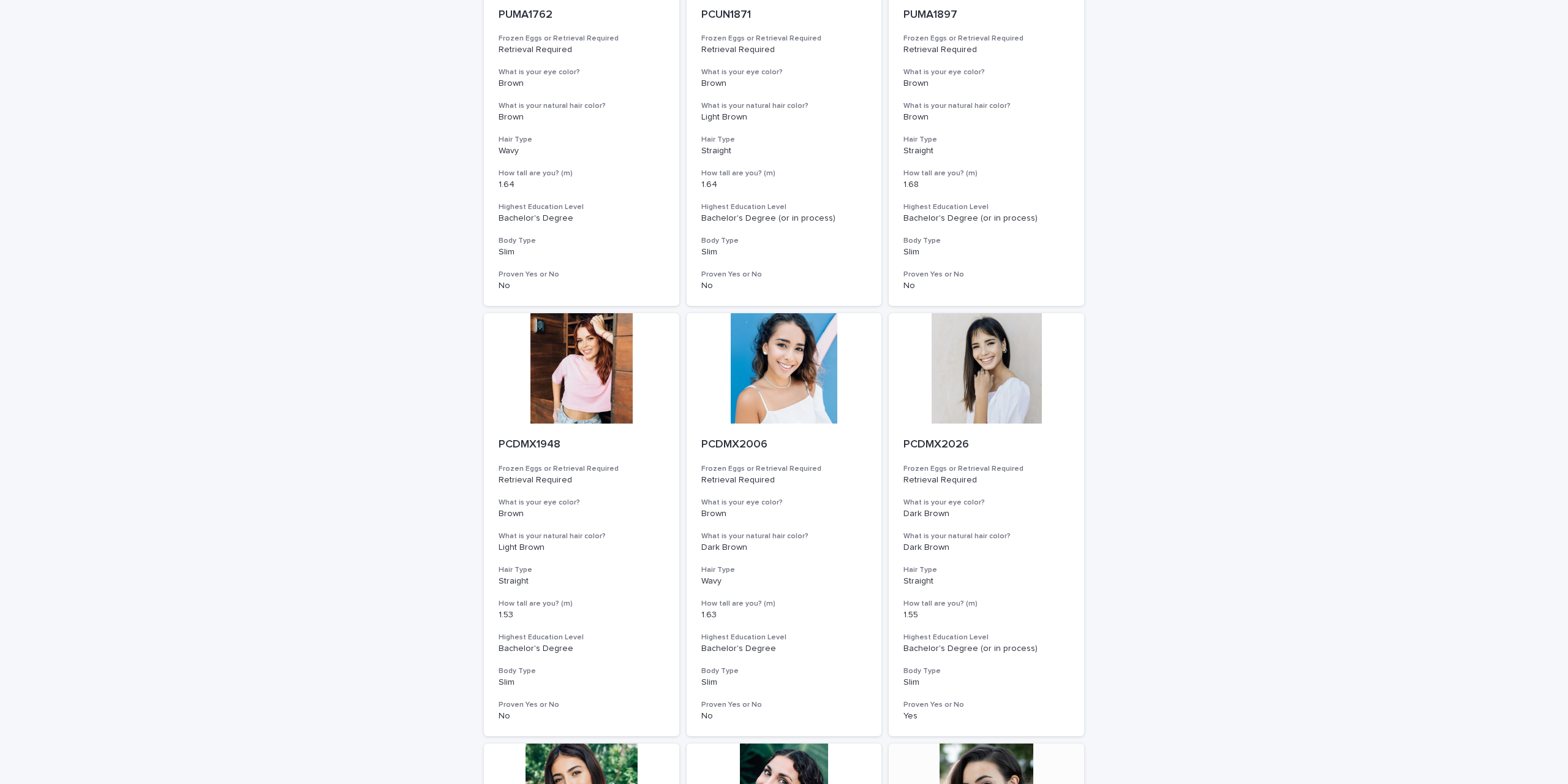
scroll to position [1183, 0]
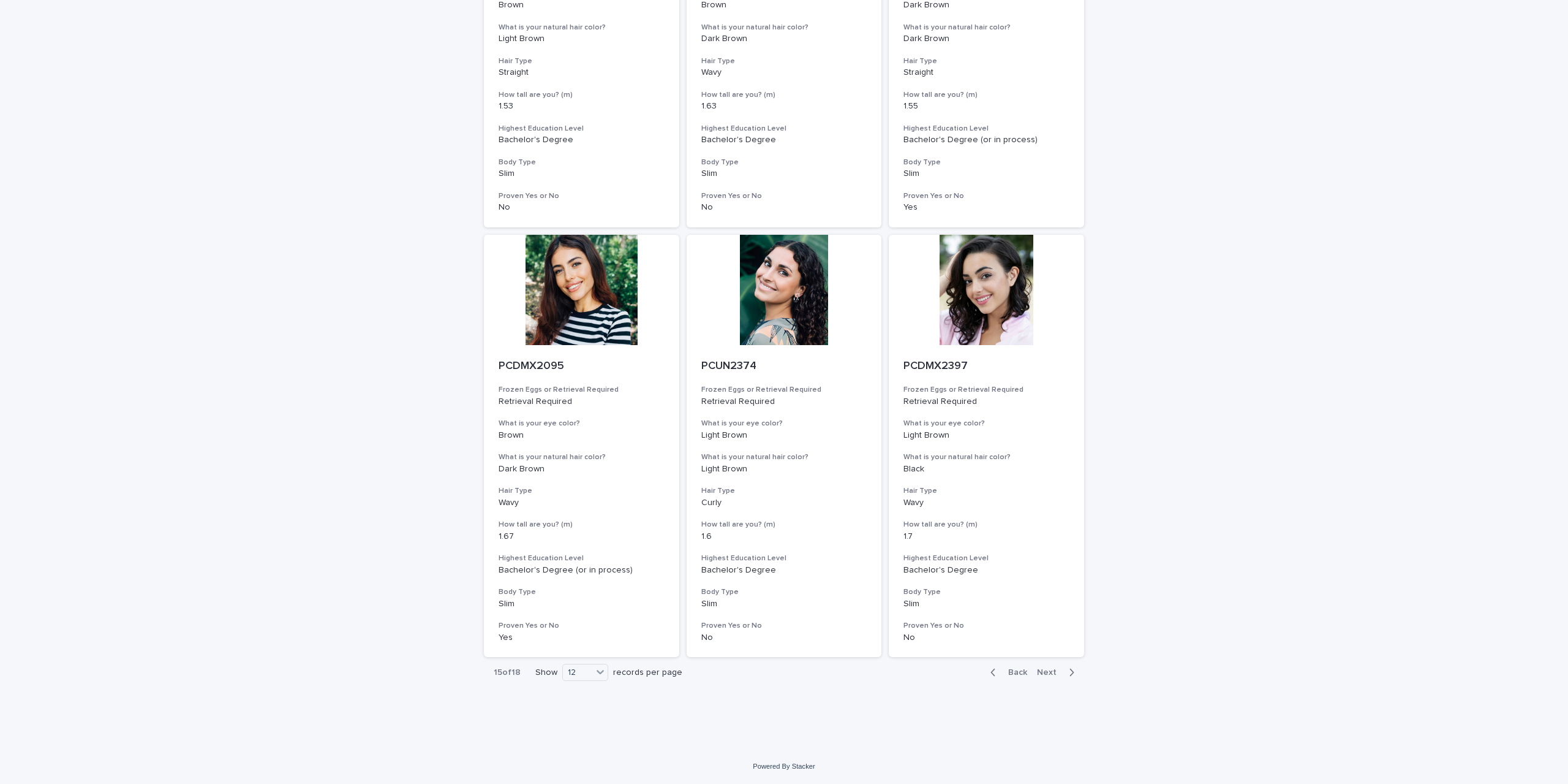
click at [1041, 675] on span "Next" at bounding box center [1050, 672] width 27 height 9
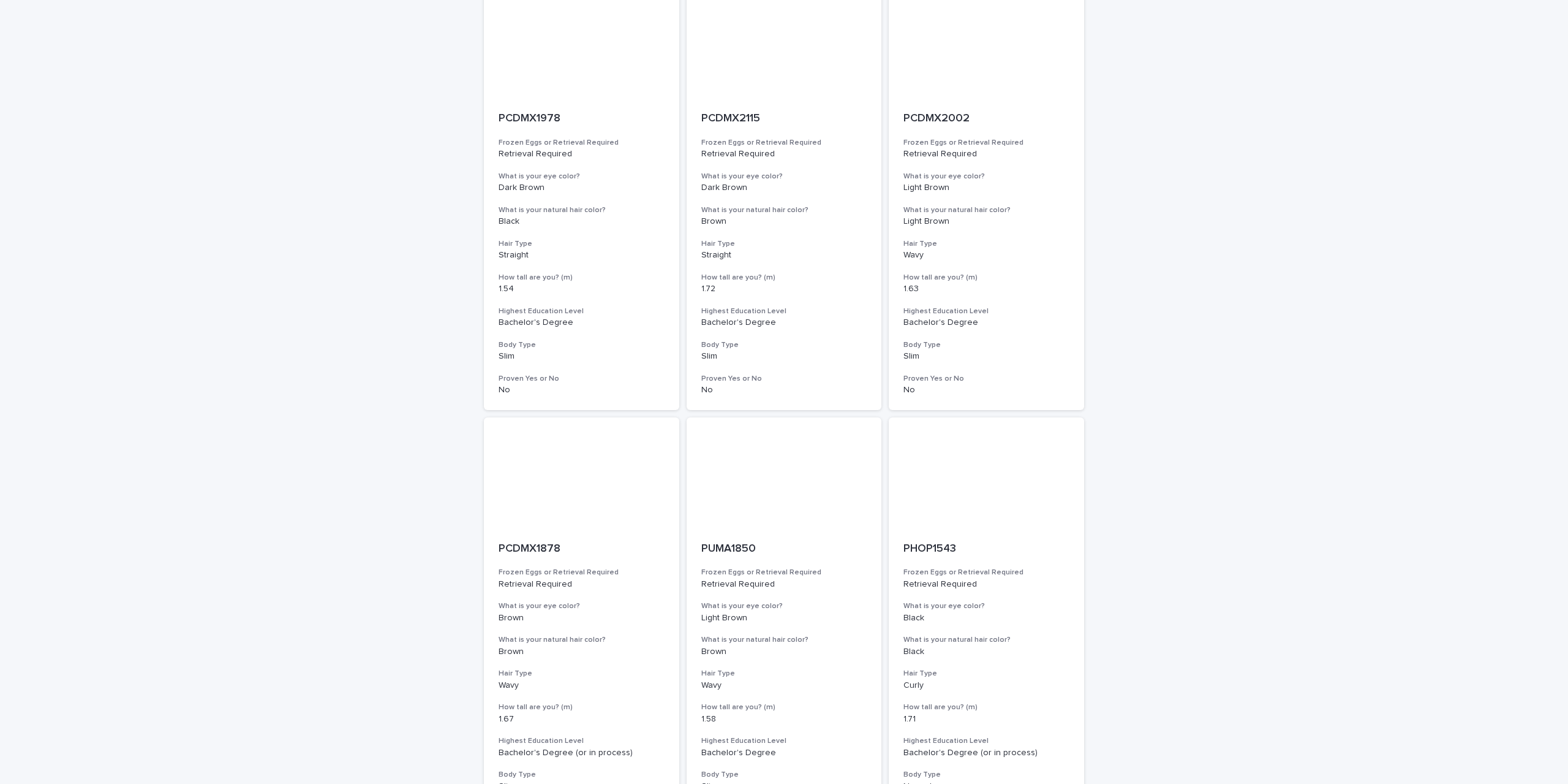
scroll to position [1183, 0]
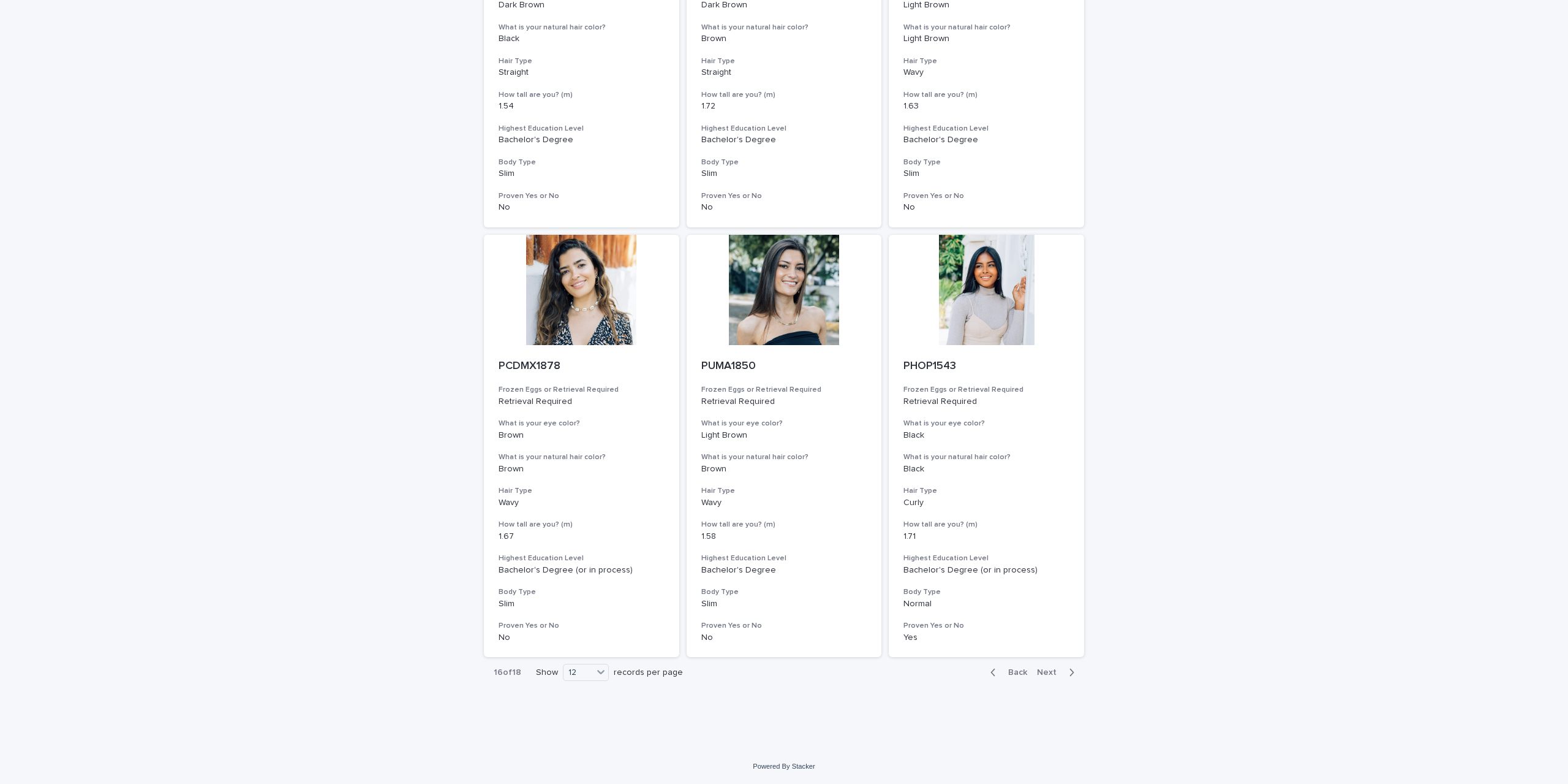
click at [1044, 674] on span "Next" at bounding box center [1050, 672] width 27 height 9
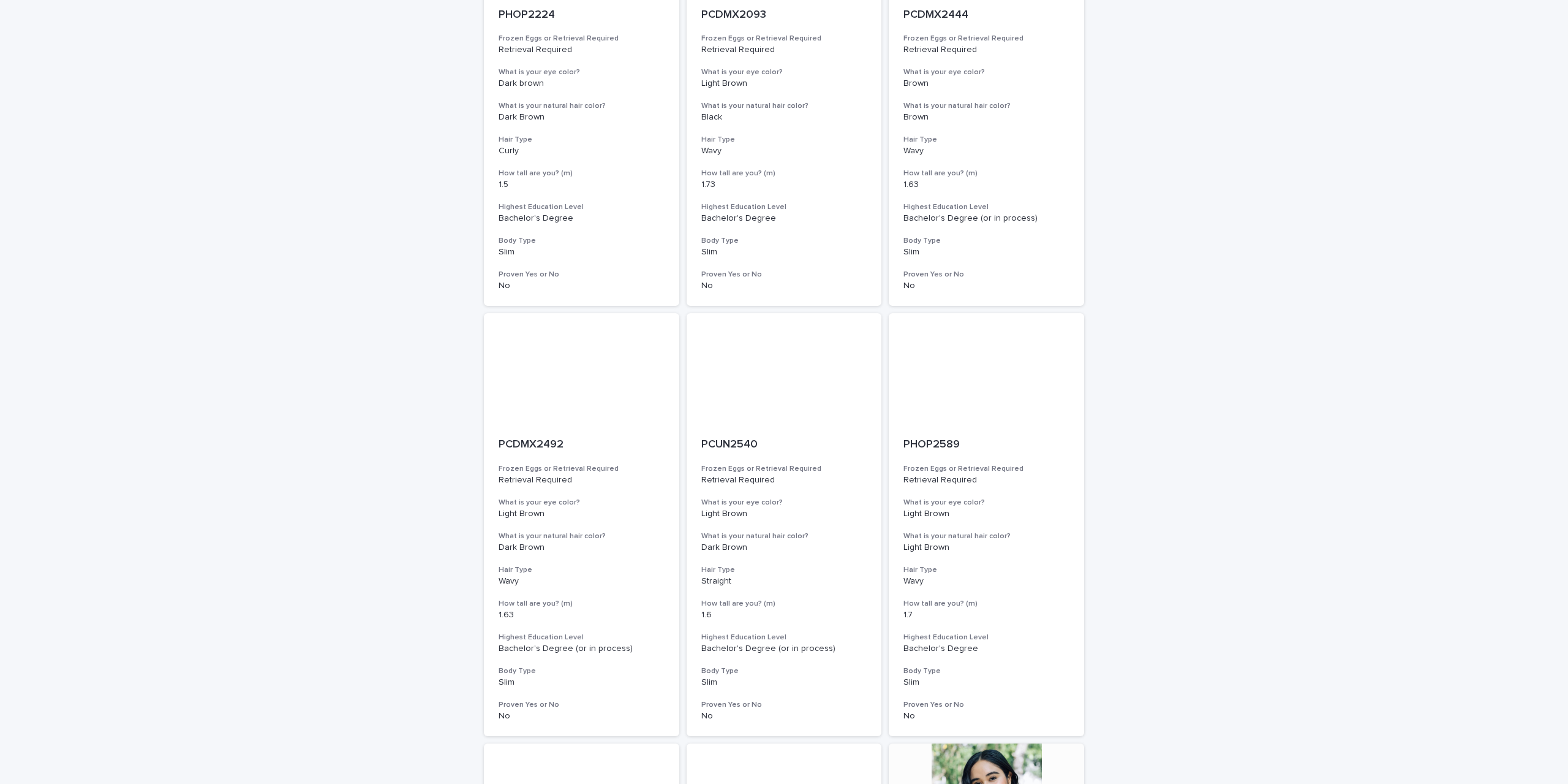
scroll to position [1183, 0]
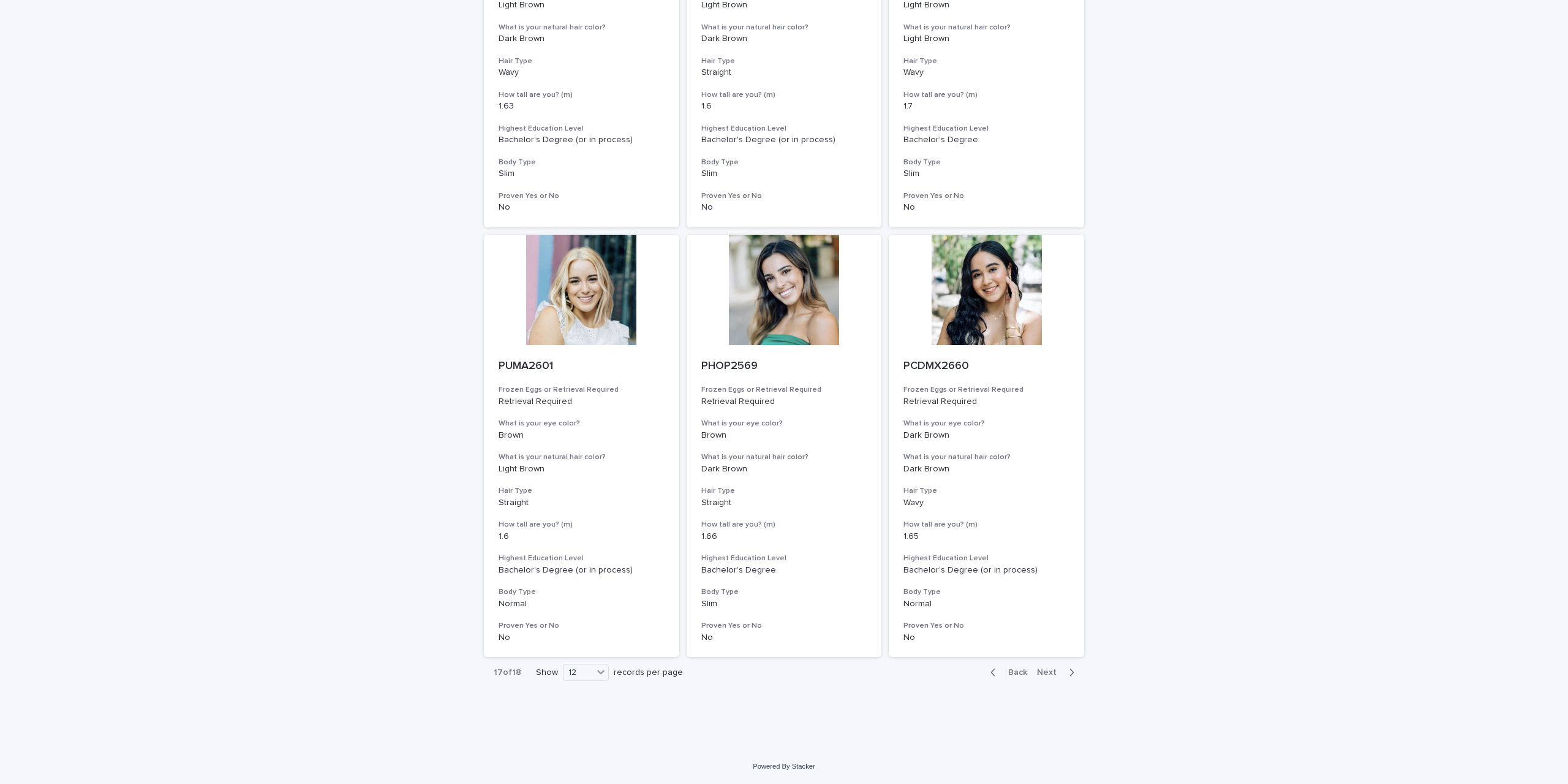
click at [1039, 664] on div "Back Next" at bounding box center [1032, 672] width 104 height 31
click at [1039, 671] on span "Next" at bounding box center [1050, 672] width 27 height 9
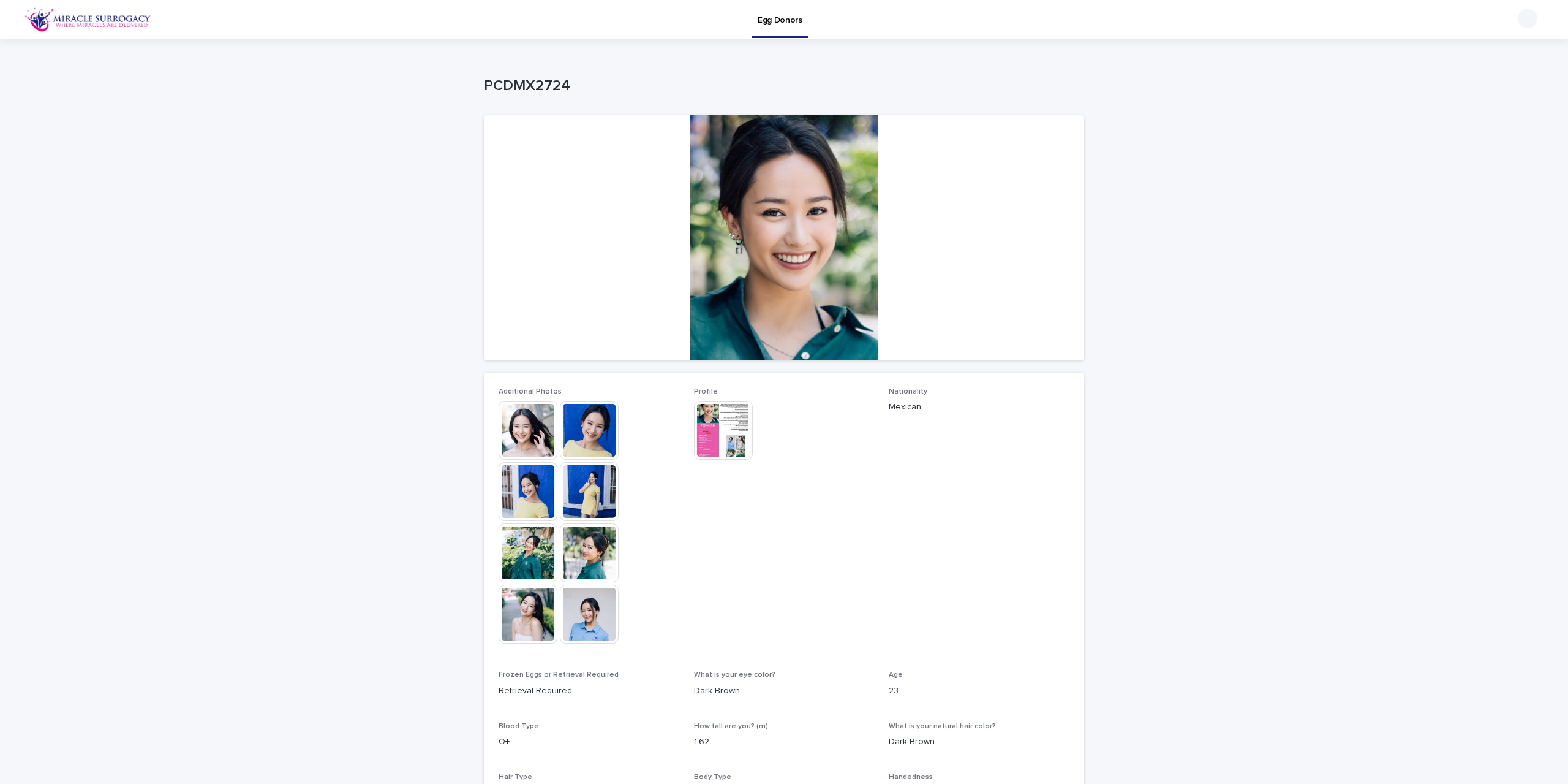
click at [527, 444] on img at bounding box center [527, 429] width 58 height 58
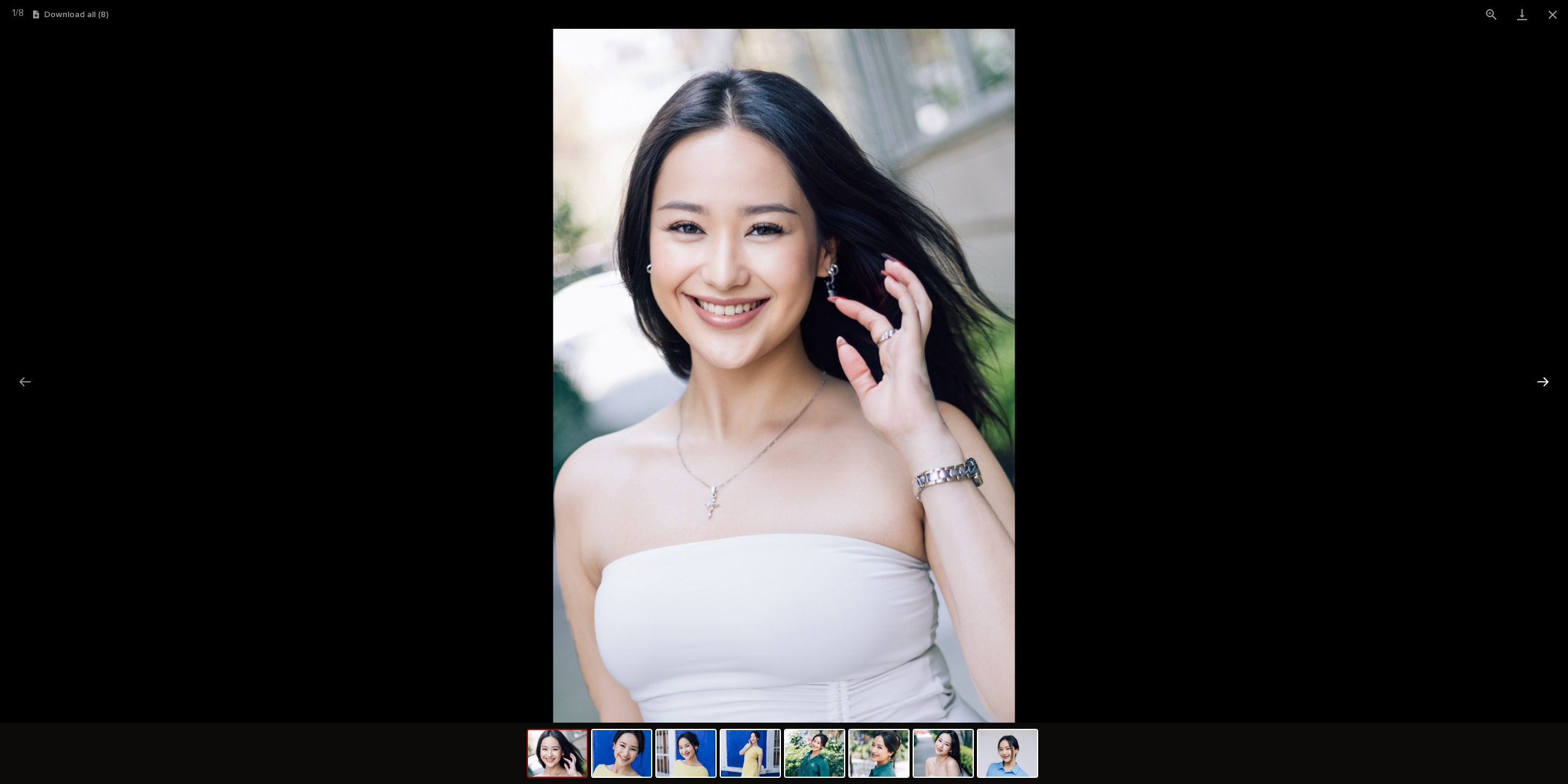
click at [1537, 380] on button "Next slide" at bounding box center [1543, 382] width 26 height 24
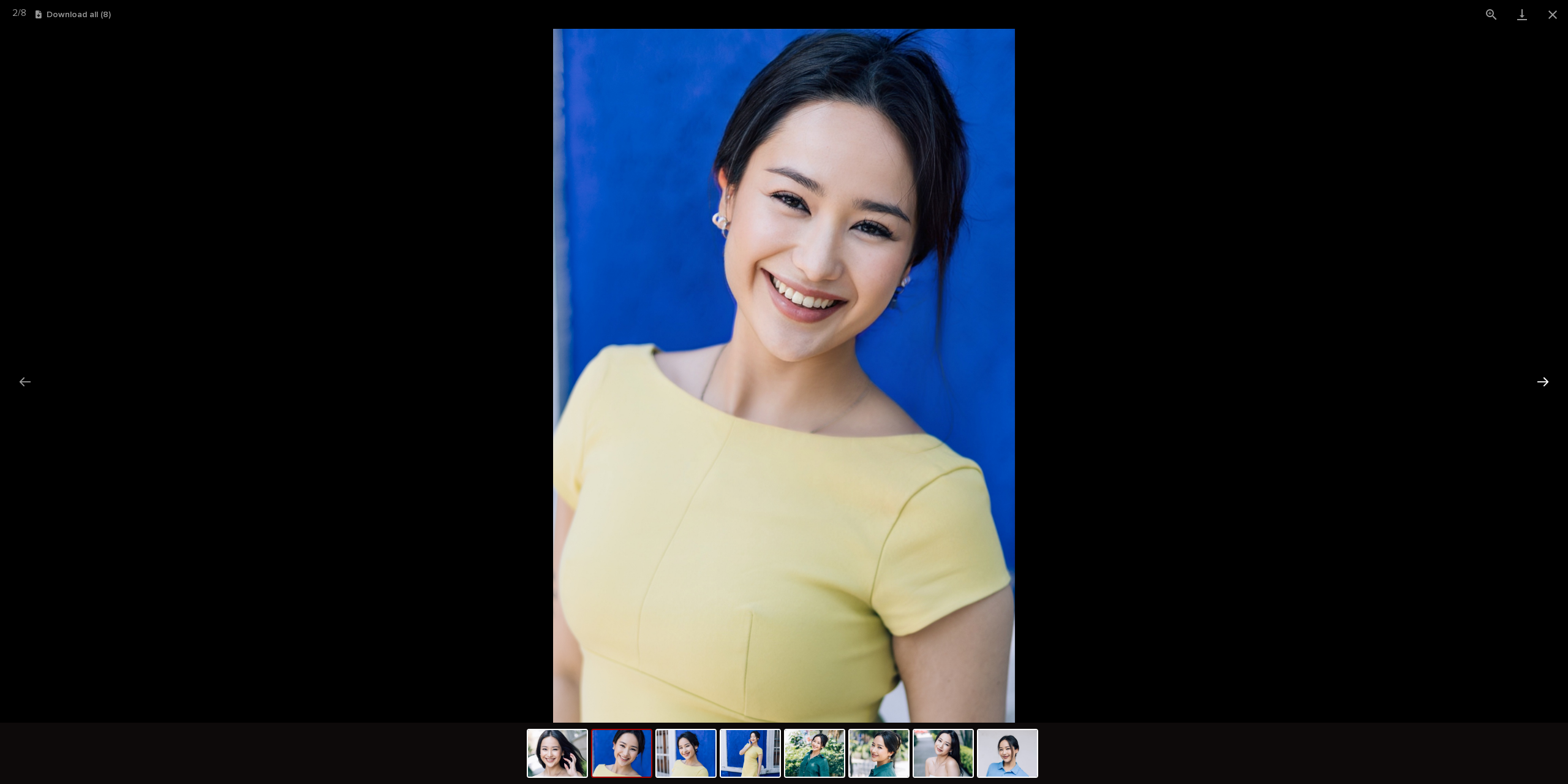
click at [1537, 380] on button "Next slide" at bounding box center [1543, 382] width 26 height 24
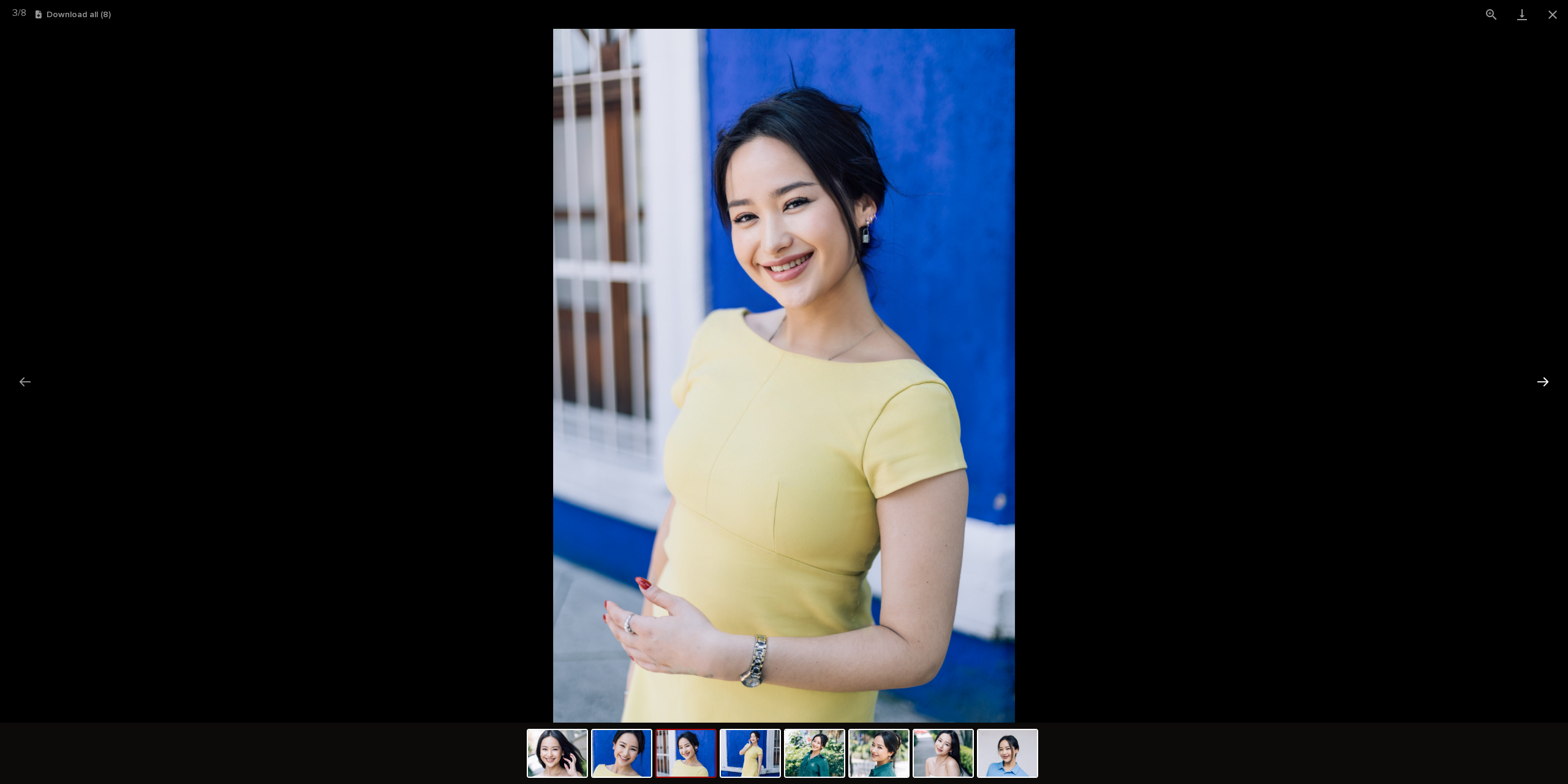
click at [1537, 380] on button "Next slide" at bounding box center [1543, 382] width 26 height 24
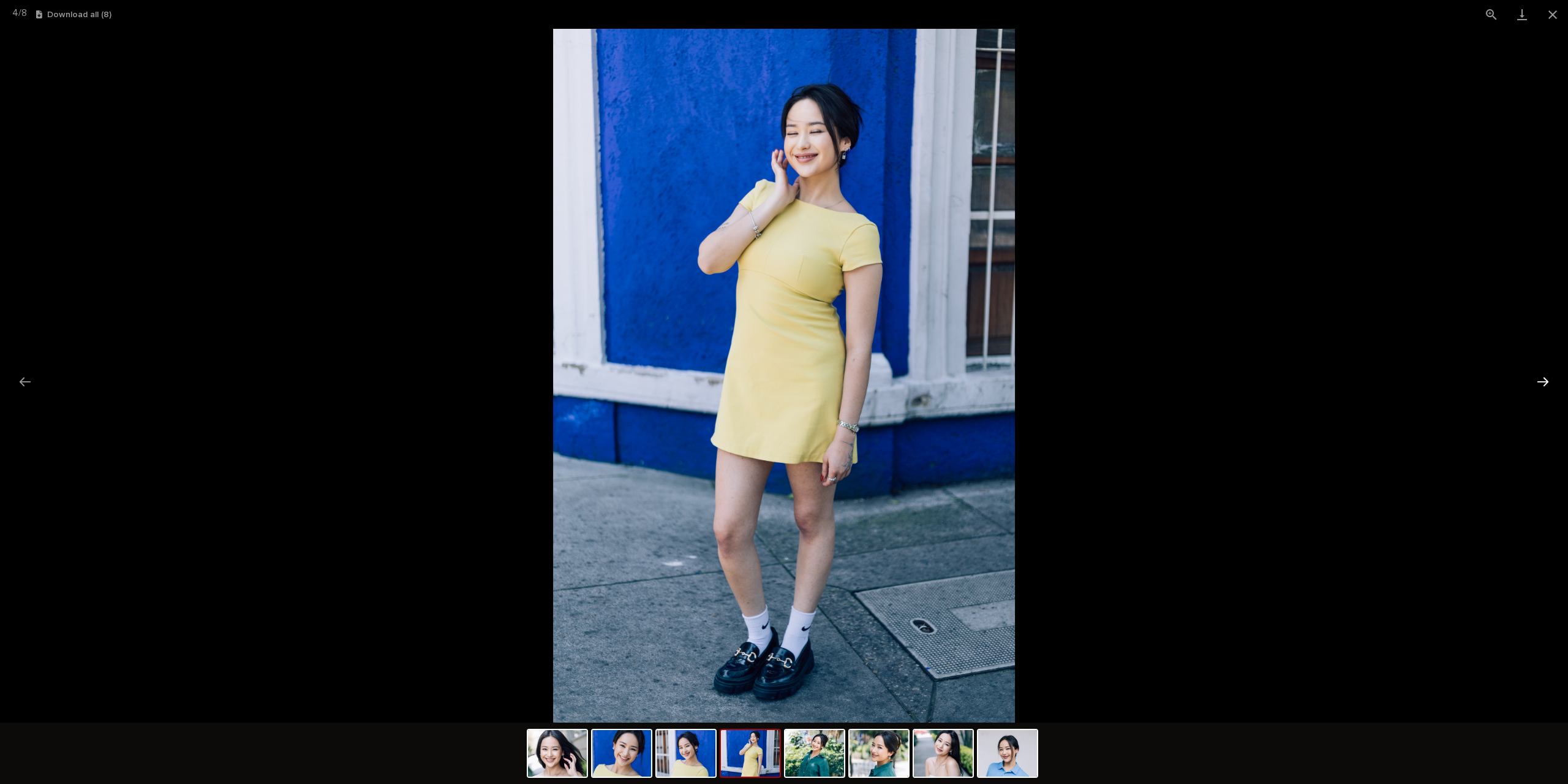
click at [1537, 380] on button "Next slide" at bounding box center [1543, 382] width 26 height 24
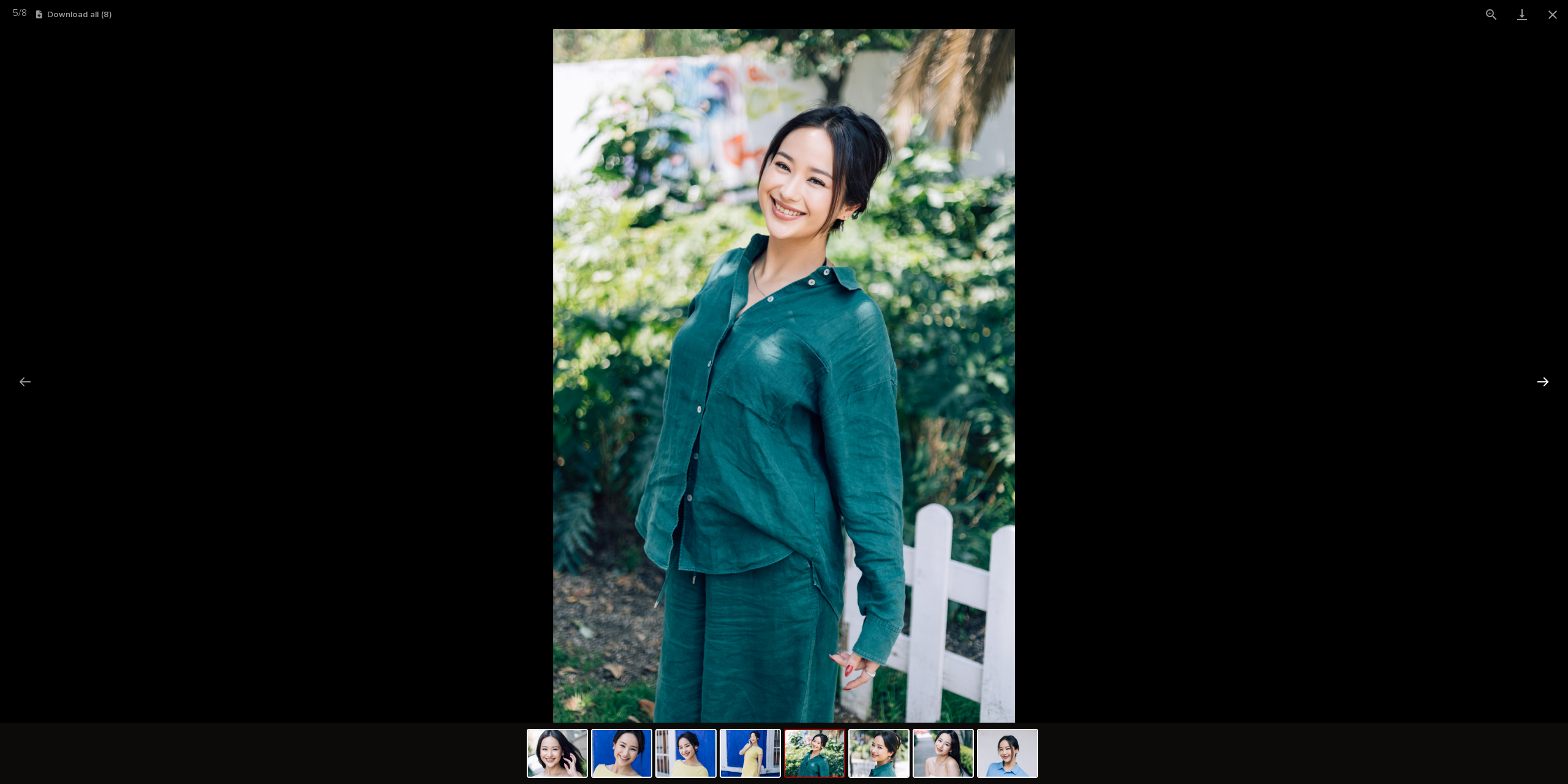
click at [1537, 380] on button "Next slide" at bounding box center [1543, 382] width 26 height 24
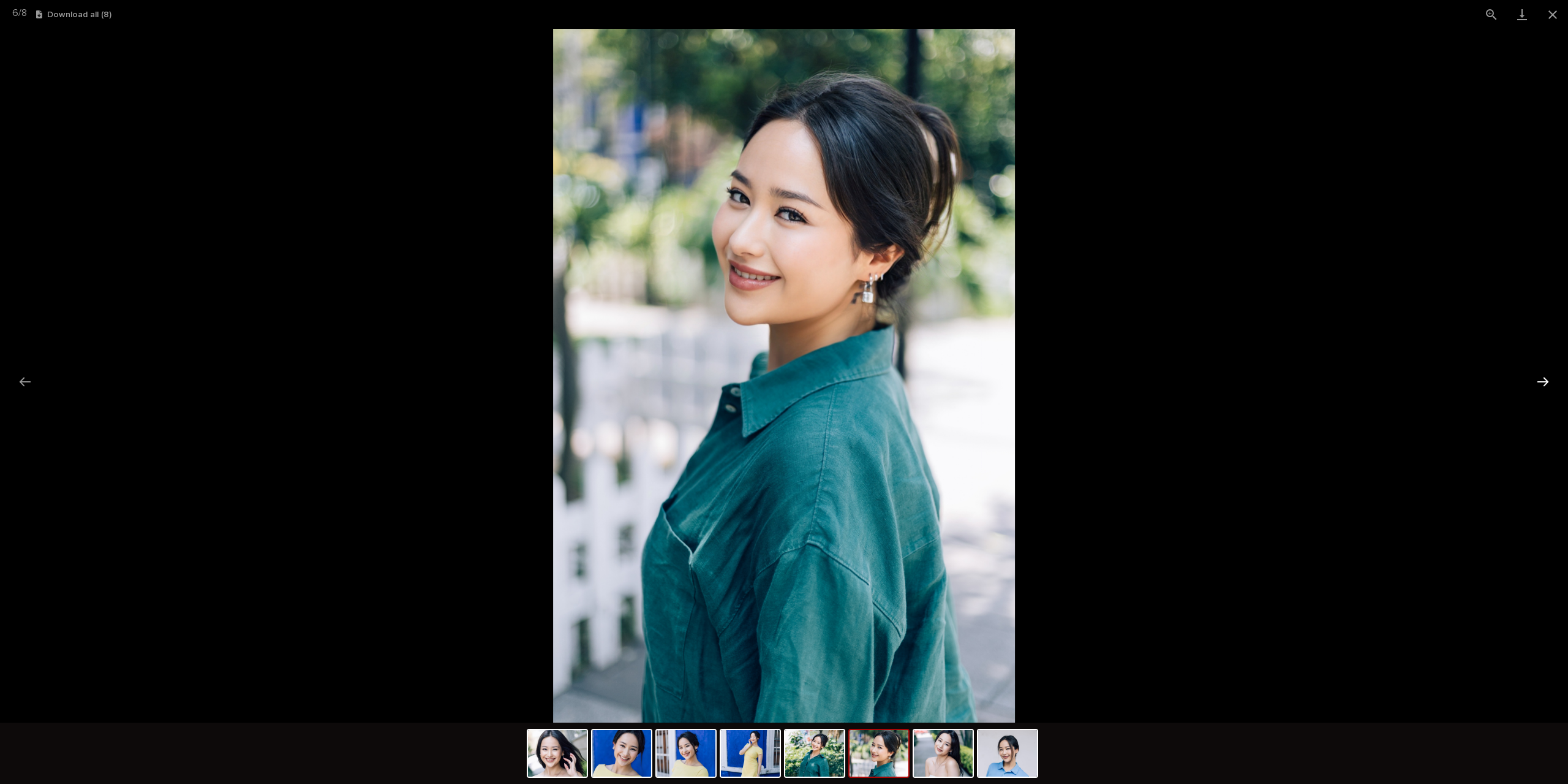
click at [1537, 380] on button "Next slide" at bounding box center [1543, 382] width 26 height 24
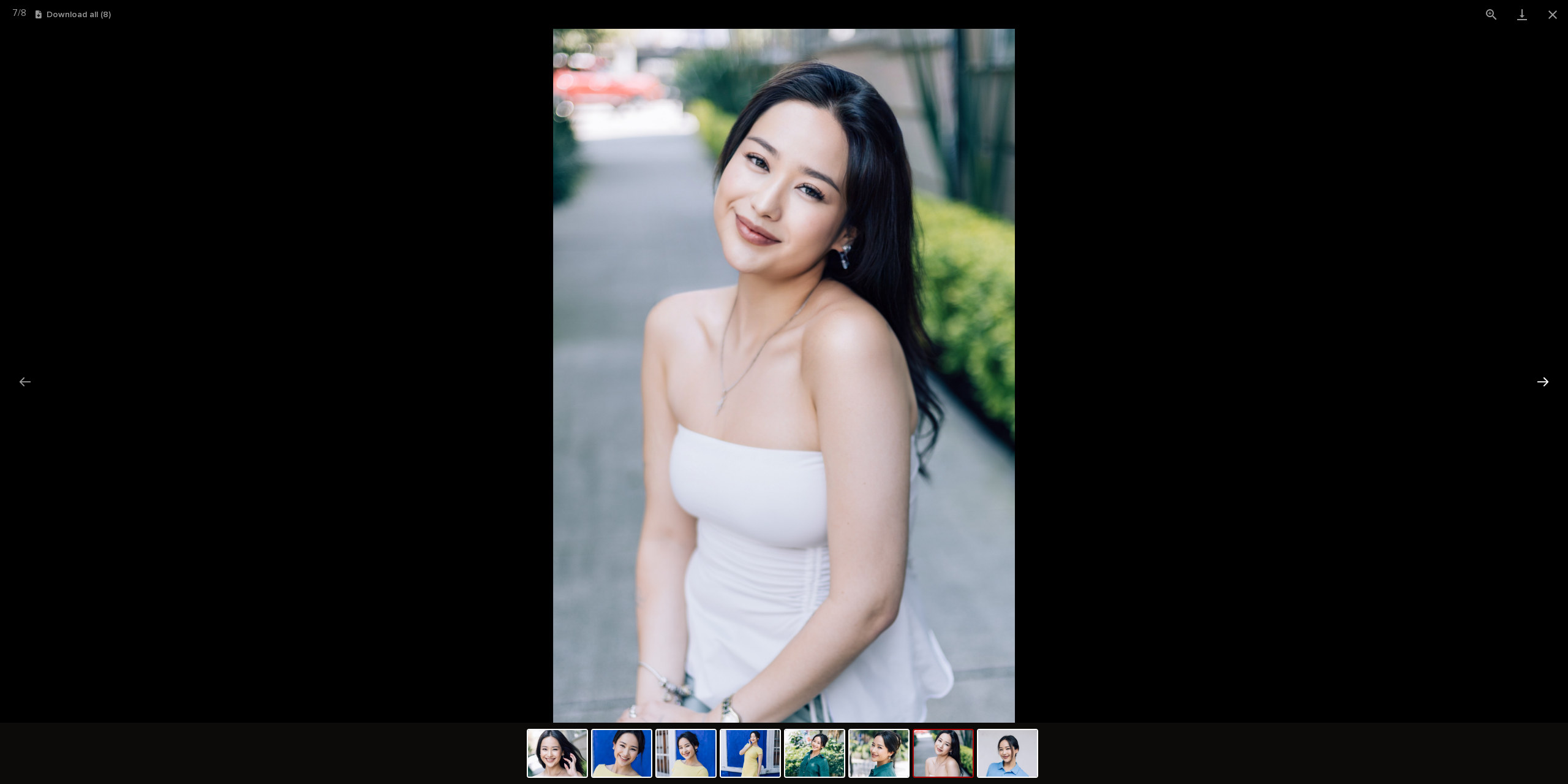
click at [1537, 380] on button "Next slide" at bounding box center [1543, 382] width 26 height 24
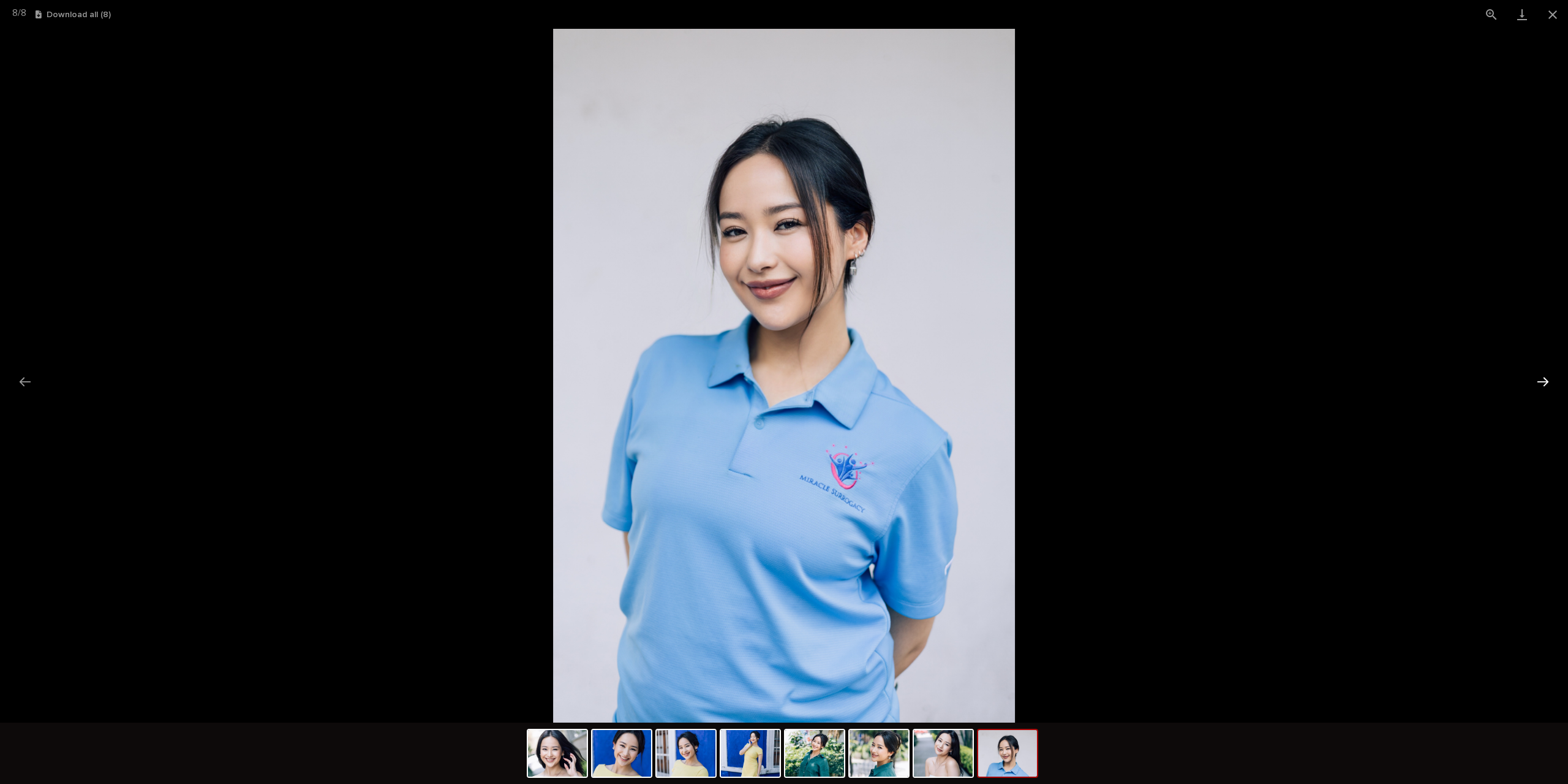
click at [1537, 380] on button "Next slide" at bounding box center [1543, 382] width 26 height 24
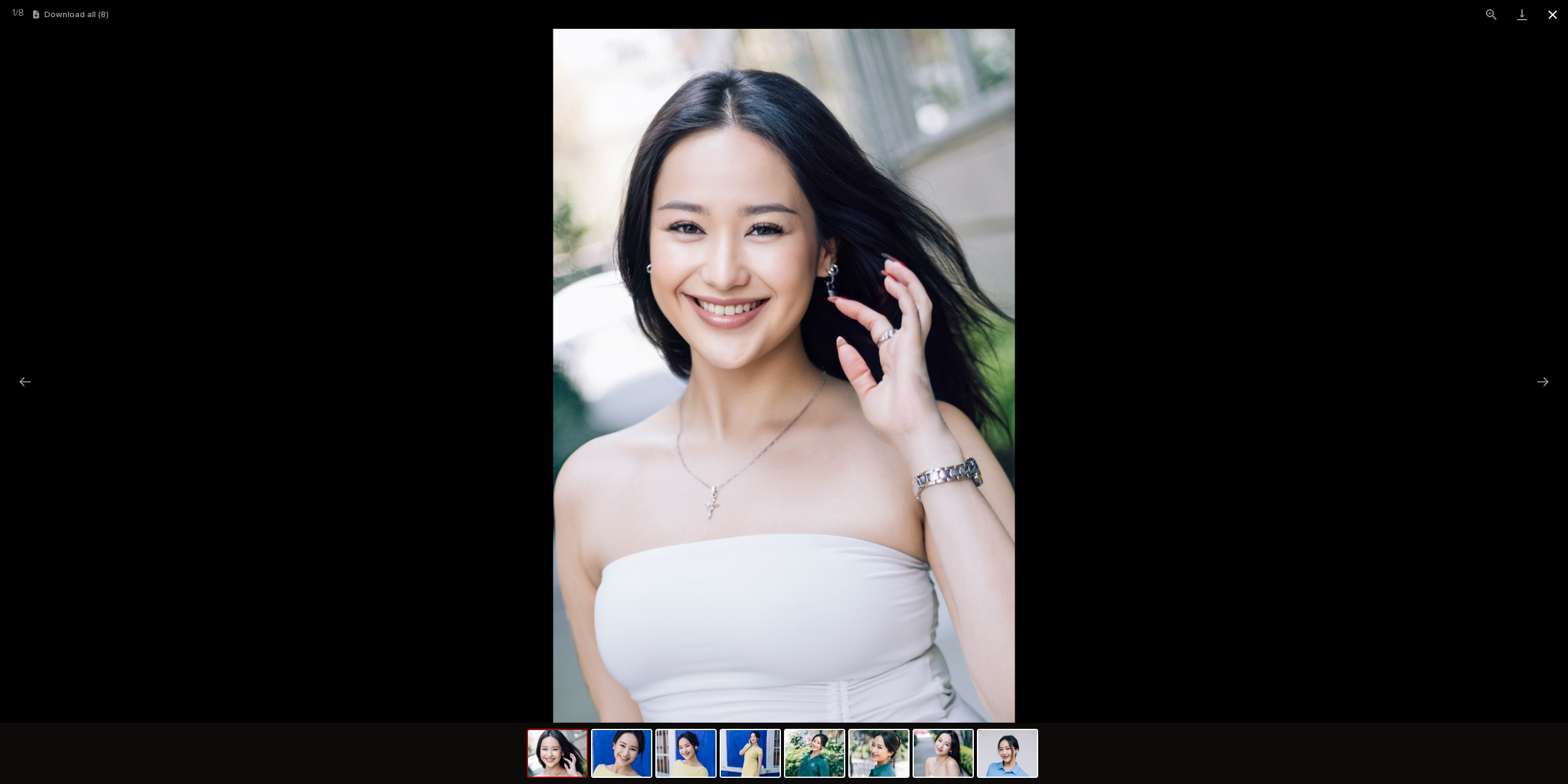
click at [1555, 19] on button "Close gallery" at bounding box center [1552, 14] width 31 height 29
